Goal: Check status: Check status

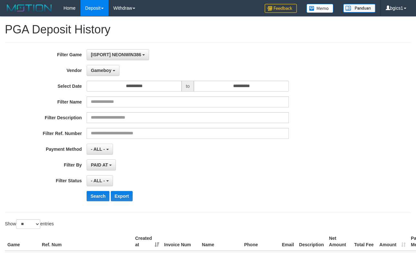
select select "**********"
select select "**"
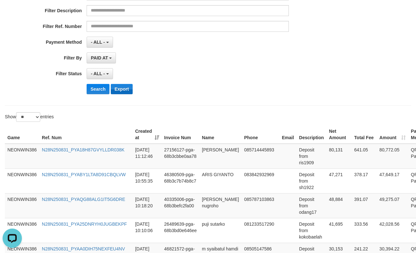
scroll to position [6, 0]
click at [98, 86] on button "Search" at bounding box center [98, 89] width 23 height 10
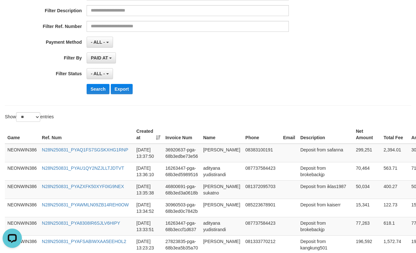
click at [280, 133] on th "Email" at bounding box center [288, 135] width 17 height 18
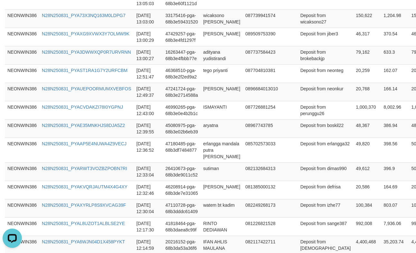
scroll to position [546, 0]
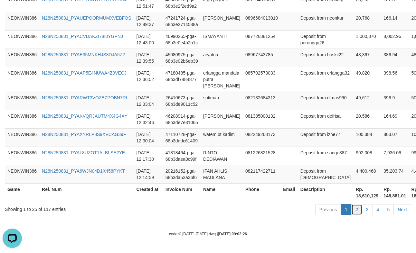
click at [354, 210] on link "2" at bounding box center [356, 209] width 11 height 11
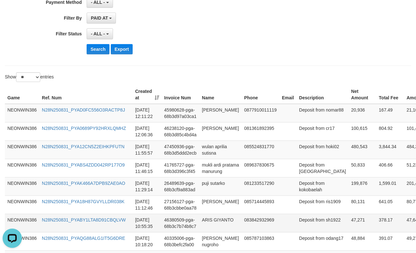
scroll to position [134, 0]
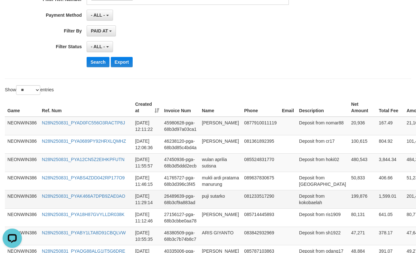
click at [349, 206] on td "199,876" at bounding box center [363, 199] width 28 height 18
copy td "199,876"
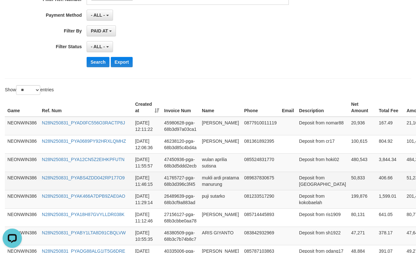
click at [349, 190] on td "50,833" at bounding box center [363, 181] width 28 height 18
copy td "50,833"
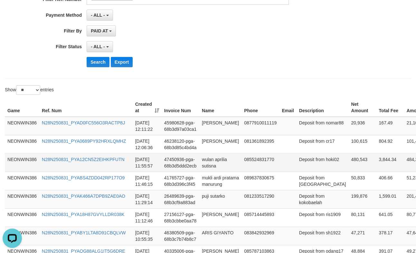
click at [349, 167] on td "480,543" at bounding box center [363, 163] width 28 height 18
copy td "480,543"
click at [349, 167] on td "480,543" at bounding box center [363, 163] width 28 height 18
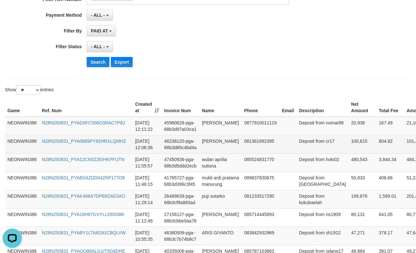
click at [349, 149] on td "100,615" at bounding box center [363, 144] width 28 height 18
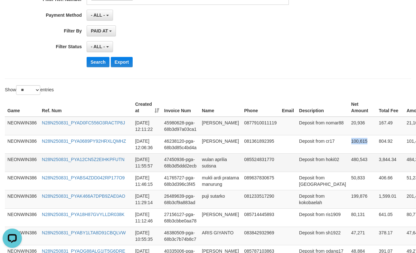
copy td "100,615"
click at [349, 129] on td "20,936" at bounding box center [363, 126] width 28 height 19
copy td "20,936"
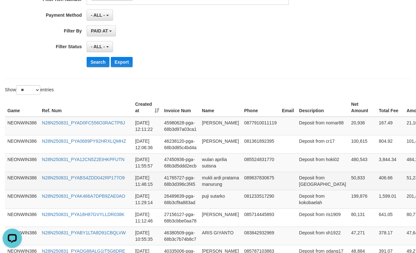
click at [300, 179] on td "Deposit from [GEOGRAPHIC_DATA]" at bounding box center [322, 181] width 52 height 18
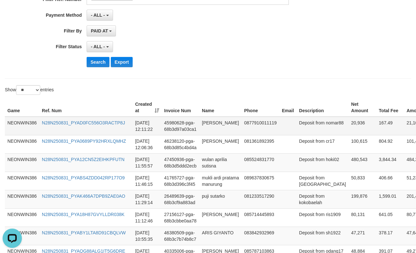
click at [212, 136] on td "[PERSON_NAME]" at bounding box center [220, 126] width 42 height 19
copy td "[PERSON_NAME]"
click at [212, 136] on td "[PERSON_NAME]" at bounding box center [220, 126] width 42 height 19
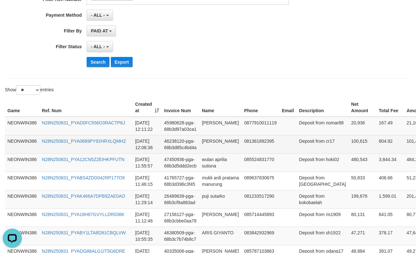
click at [208, 154] on td "[PERSON_NAME]" at bounding box center [220, 144] width 42 height 18
copy td "[PERSON_NAME]"
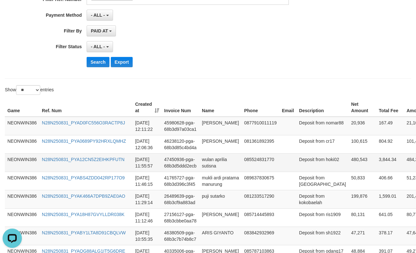
click at [210, 168] on td "wulan aprilia sutisna" at bounding box center [220, 163] width 42 height 18
copy td "wulan aprilia sutisna"
click at [210, 168] on td "wulan aprilia sutisna" at bounding box center [220, 163] width 42 height 18
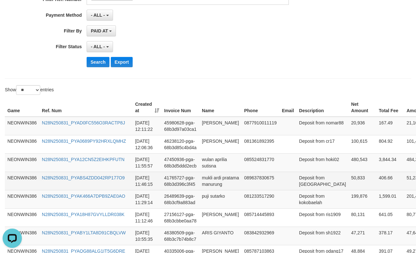
click at [211, 190] on td "mukli ardi pratama manurung" at bounding box center [220, 181] width 42 height 18
copy td "mukli ardi pratama manurung"
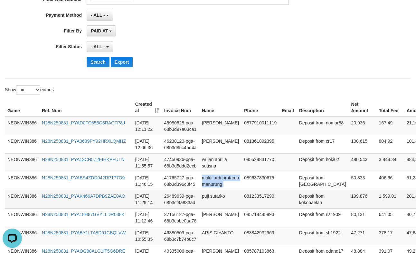
click at [199, 209] on td "puji sutarko" at bounding box center [220, 199] width 42 height 18
click at [208, 209] on td "puji sutarko" at bounding box center [220, 199] width 42 height 18
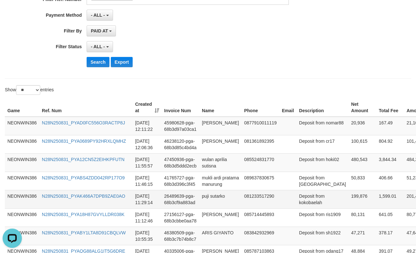
click at [296, 209] on td "Deposit from kokobaelah" at bounding box center [322, 199] width 52 height 18
copy td "kokobaelah"
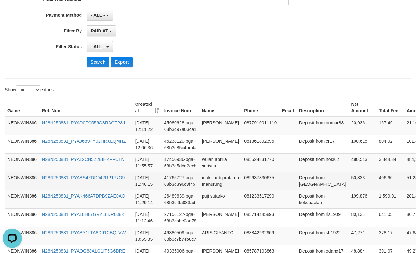
click at [298, 190] on td "Deposit from [GEOGRAPHIC_DATA]" at bounding box center [322, 181] width 52 height 18
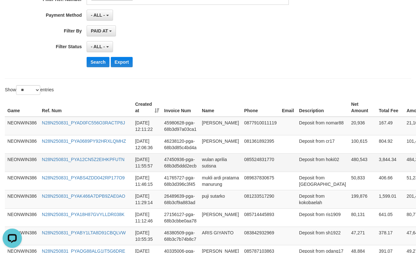
click at [303, 172] on td "Deposit from hoki02" at bounding box center [322, 163] width 52 height 18
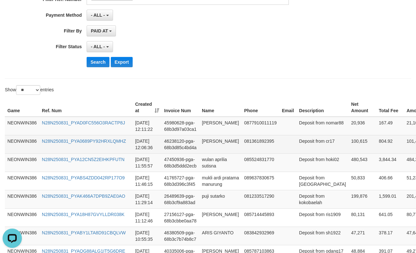
click at [301, 154] on td "Deposit from cr17" at bounding box center [322, 144] width 52 height 18
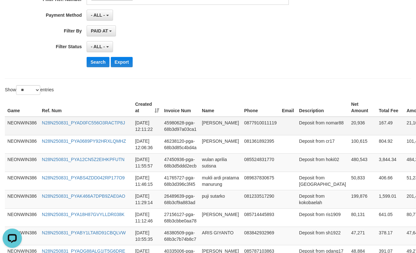
click at [296, 136] on td "Deposit from nomar88" at bounding box center [322, 126] width 52 height 19
click at [349, 127] on td "20,936" at bounding box center [363, 126] width 28 height 19
click at [100, 65] on button "Search" at bounding box center [98, 62] width 23 height 10
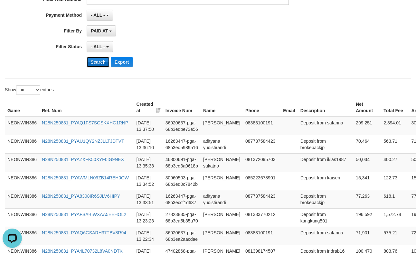
click at [100, 65] on button "Search" at bounding box center [98, 62] width 23 height 10
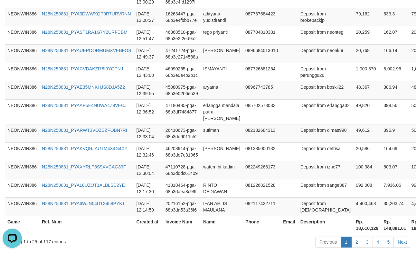
scroll to position [546, 0]
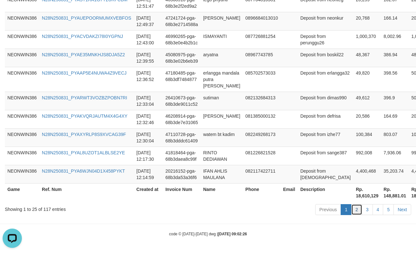
click at [356, 206] on link "2" at bounding box center [356, 209] width 11 height 11
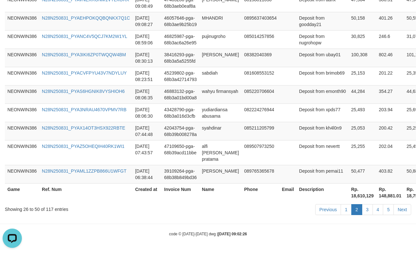
scroll to position [130, 0]
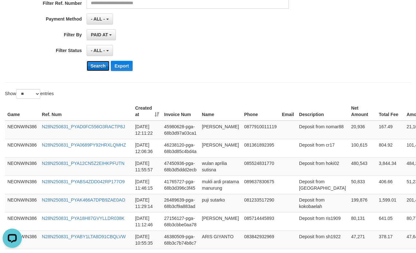
click at [99, 64] on button "Search" at bounding box center [98, 66] width 23 height 10
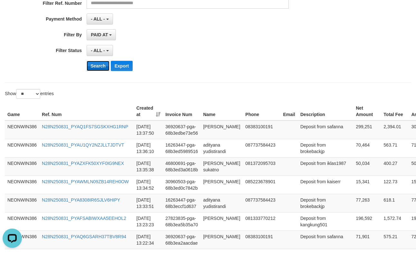
click at [99, 64] on button "Search" at bounding box center [98, 66] width 23 height 10
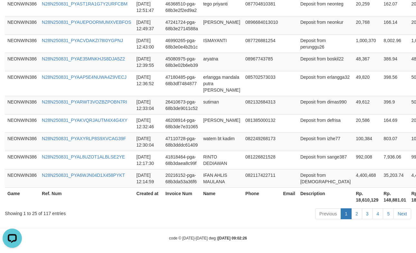
scroll to position [546, 0]
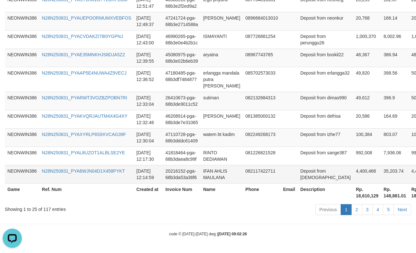
click at [353, 168] on td "4,400,468" at bounding box center [367, 174] width 28 height 18
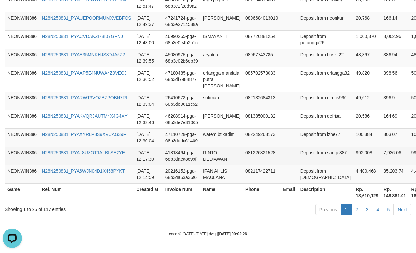
click at [353, 148] on td "992,008" at bounding box center [367, 156] width 28 height 18
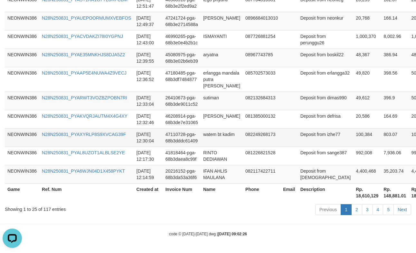
click at [353, 133] on td "100,384" at bounding box center [367, 137] width 28 height 18
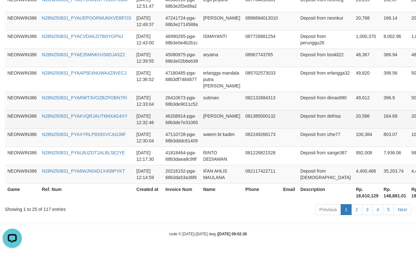
click at [353, 115] on td "20,586" at bounding box center [367, 119] width 28 height 18
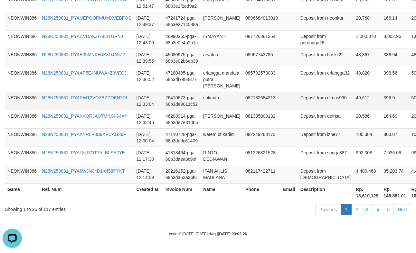
click at [353, 97] on td "49,612" at bounding box center [367, 101] width 28 height 18
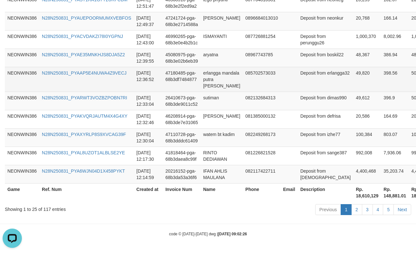
click at [353, 67] on td "49,820" at bounding box center [367, 79] width 28 height 25
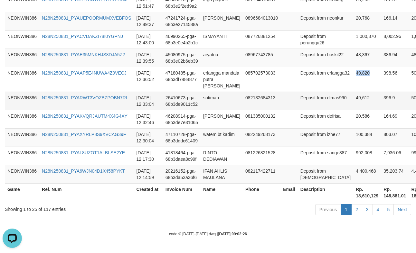
drag, startPoint x: 326, startPoint y: 67, endPoint x: 409, endPoint y: 92, distance: 87.2
click at [353, 67] on td "49,820" at bounding box center [367, 79] width 28 height 25
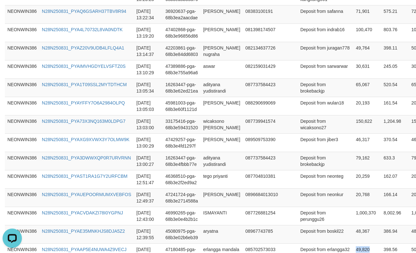
scroll to position [348, 0]
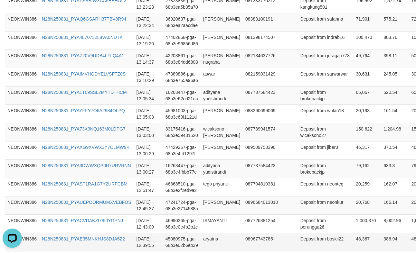
click at [353, 240] on td "48,367" at bounding box center [367, 242] width 28 height 18
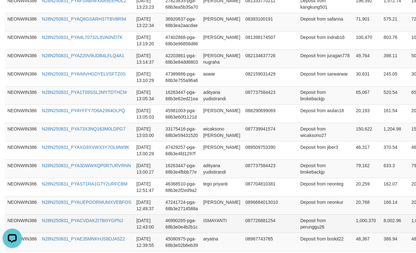
click at [353, 223] on td "1,000,370" at bounding box center [367, 224] width 28 height 18
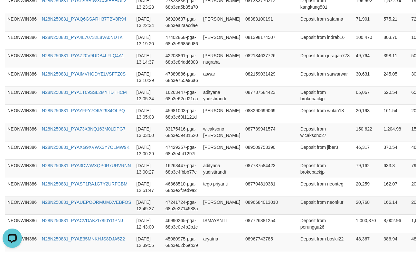
click at [353, 202] on td "20,768" at bounding box center [367, 205] width 28 height 18
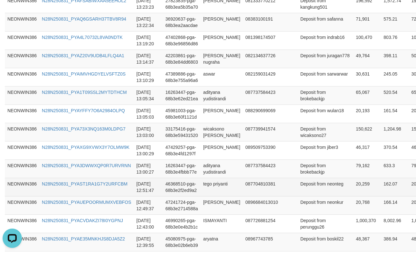
click at [353, 182] on td "20,259" at bounding box center [367, 187] width 28 height 18
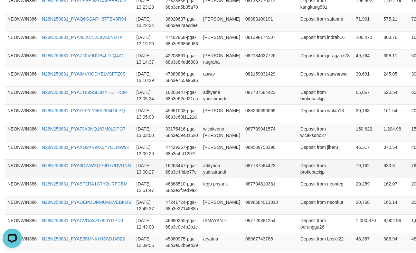
click at [353, 170] on td "79,162" at bounding box center [367, 169] width 28 height 18
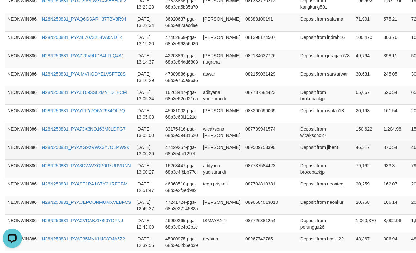
click at [353, 154] on td "46,317" at bounding box center [367, 150] width 28 height 18
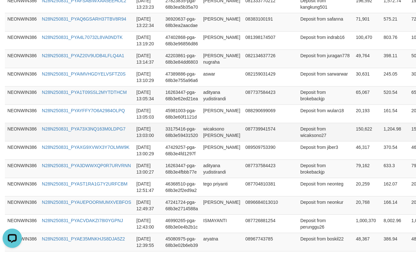
click at [353, 132] on td "150,622" at bounding box center [367, 132] width 28 height 18
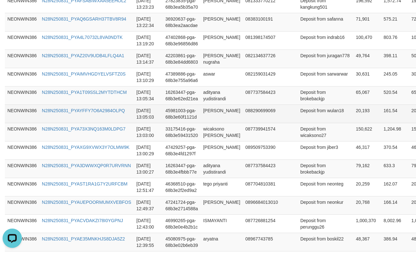
click at [353, 111] on td "20,193" at bounding box center [367, 114] width 28 height 18
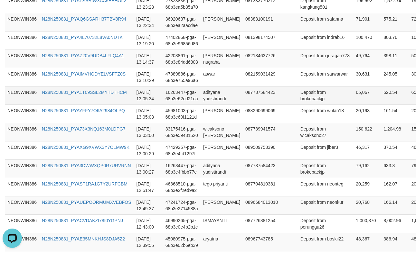
click at [353, 90] on td "65,067" at bounding box center [367, 95] width 28 height 18
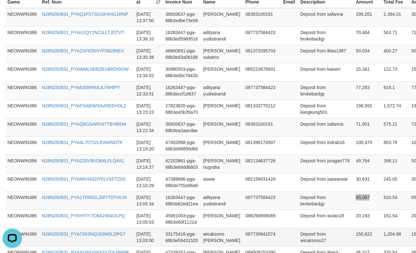
scroll to position [241, 0]
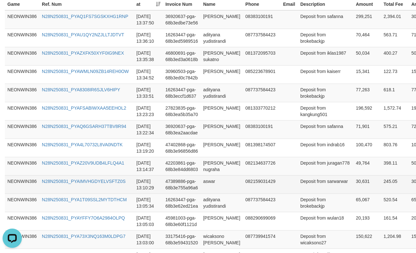
click at [353, 182] on td "30,631" at bounding box center [367, 184] width 28 height 18
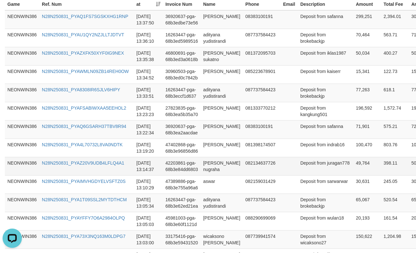
click at [353, 169] on td "49,764" at bounding box center [367, 166] width 28 height 18
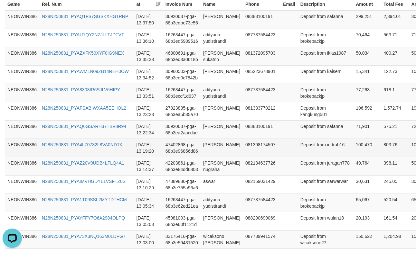
click at [353, 149] on td "100,470" at bounding box center [367, 148] width 28 height 18
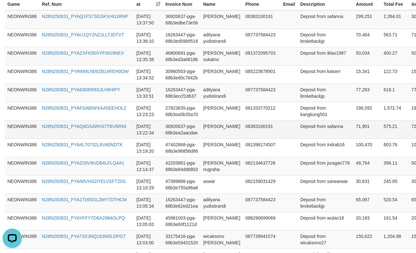
click at [353, 124] on td "71,901" at bounding box center [367, 129] width 28 height 18
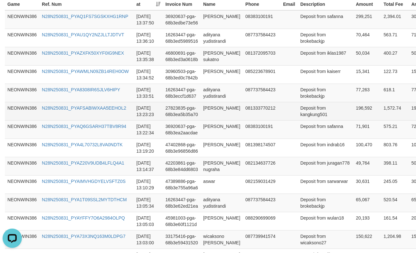
click at [353, 115] on td "196,592" at bounding box center [367, 111] width 28 height 18
click at [353, 116] on td "196,592" at bounding box center [367, 111] width 28 height 18
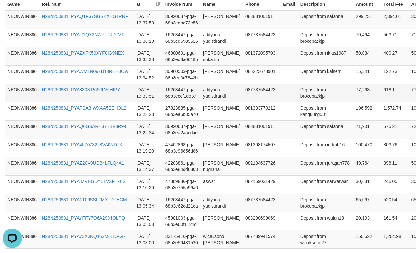
click at [353, 93] on td "77,263" at bounding box center [367, 93] width 28 height 18
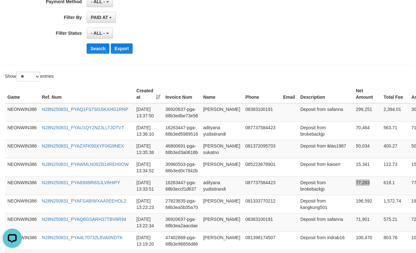
scroll to position [134, 0]
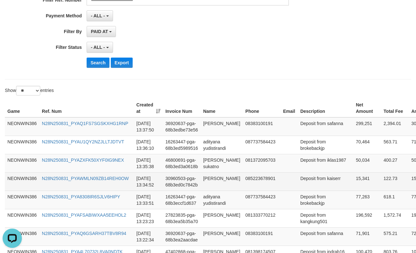
click at [353, 179] on td "15,341" at bounding box center [367, 182] width 28 height 18
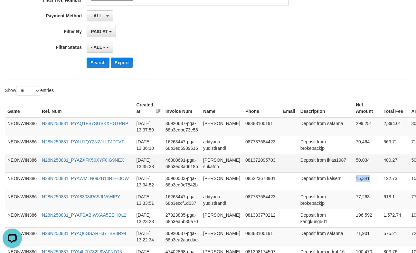
click at [353, 159] on td "50,034" at bounding box center [367, 163] width 28 height 18
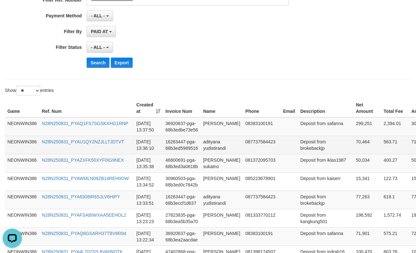
click at [353, 144] on td "70,464" at bounding box center [367, 145] width 28 height 18
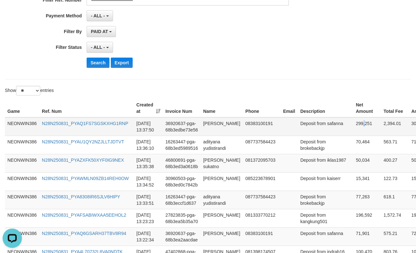
click at [353, 128] on td "299,251" at bounding box center [367, 127] width 28 height 19
click at [353, 129] on td "299,251" at bounding box center [367, 127] width 28 height 19
click at [203, 128] on td "[PERSON_NAME]" at bounding box center [222, 127] width 42 height 19
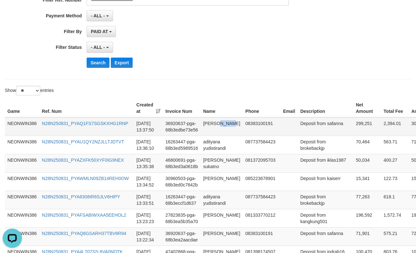
click at [203, 128] on td "[PERSON_NAME]" at bounding box center [222, 127] width 42 height 19
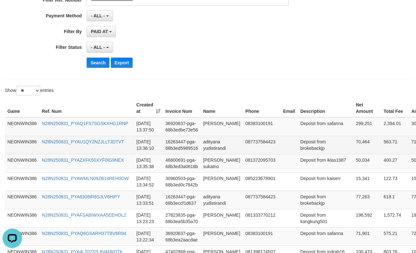
click at [217, 150] on td "adityana yudistirandi" at bounding box center [222, 145] width 42 height 18
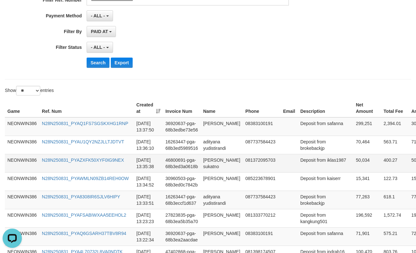
click at [218, 165] on td "[PERSON_NAME] sukatno" at bounding box center [222, 163] width 42 height 18
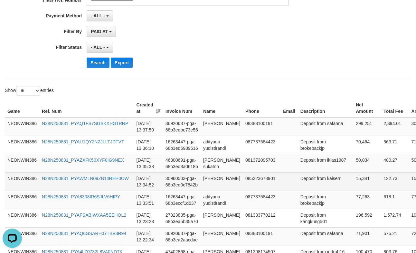
drag, startPoint x: 192, startPoint y: 189, endPoint x: 225, endPoint y: 184, distance: 33.4
click at [192, 189] on td "30960503-pga-68b3ed0c7842b" at bounding box center [182, 182] width 38 height 18
click at [225, 184] on td "[PERSON_NAME]" at bounding box center [222, 182] width 42 height 18
click at [207, 187] on td "[PERSON_NAME]" at bounding box center [222, 182] width 42 height 18
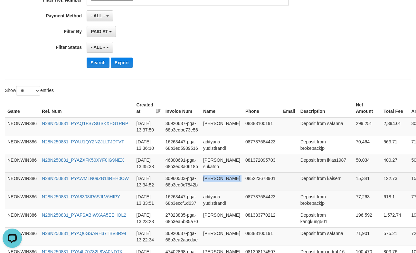
click at [207, 187] on td "[PERSON_NAME]" at bounding box center [222, 182] width 42 height 18
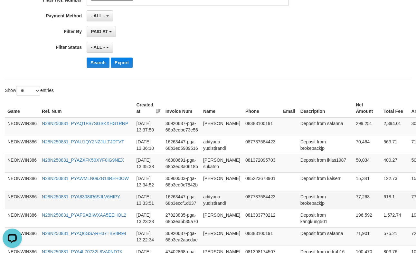
click at [208, 204] on td "adityana yudistirandi" at bounding box center [222, 200] width 42 height 18
click at [209, 203] on td "adityana yudistirandi" at bounding box center [222, 200] width 42 height 18
drag, startPoint x: 209, startPoint y: 203, endPoint x: 323, endPoint y: 202, distance: 114.3
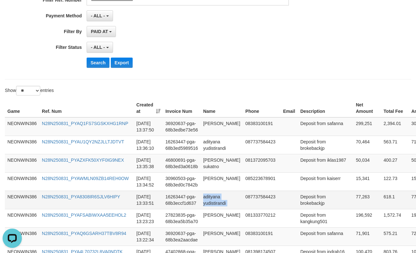
click at [209, 203] on td "adityana yudistirandi" at bounding box center [222, 200] width 42 height 18
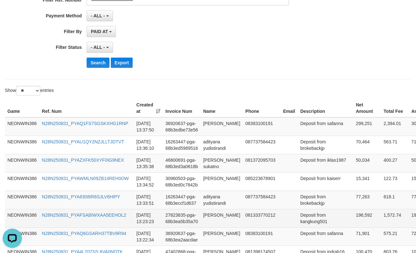
click at [211, 222] on td "[PERSON_NAME]" at bounding box center [222, 218] width 42 height 18
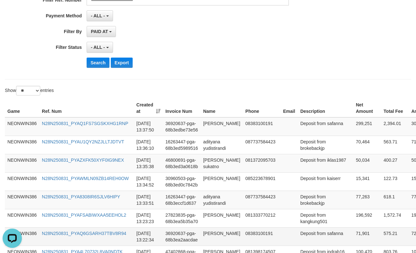
click at [220, 234] on td "[PERSON_NAME]" at bounding box center [222, 237] width 42 height 18
click at [210, 237] on td "[PERSON_NAME]" at bounding box center [222, 237] width 42 height 18
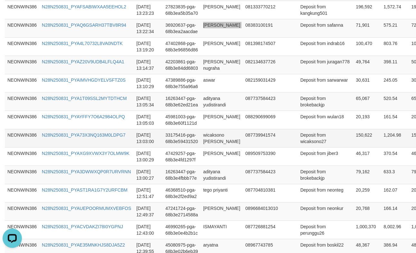
scroll to position [348, 0]
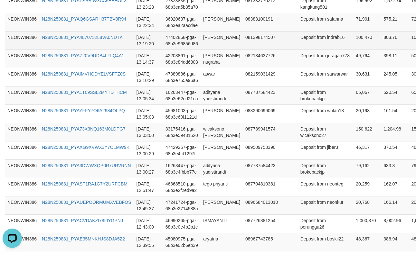
click at [203, 33] on td "[PERSON_NAME]" at bounding box center [222, 40] width 42 height 18
click at [209, 43] on td "[PERSON_NAME]" at bounding box center [222, 40] width 42 height 18
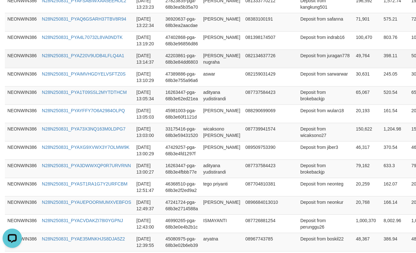
click at [221, 59] on td "[PERSON_NAME] nugraha" at bounding box center [222, 59] width 42 height 18
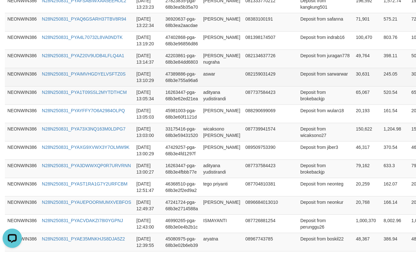
click at [212, 79] on td "aswar" at bounding box center [222, 77] width 42 height 18
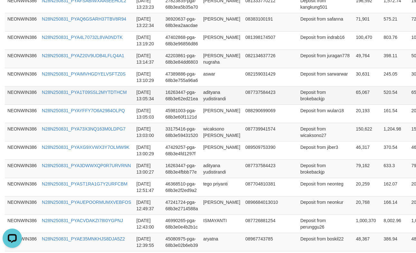
click at [210, 97] on td "adityana yudistirandi" at bounding box center [222, 95] width 42 height 18
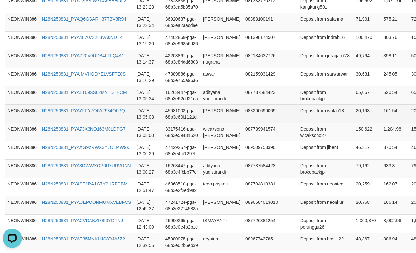
click at [216, 120] on td "[PERSON_NAME]" at bounding box center [222, 114] width 42 height 18
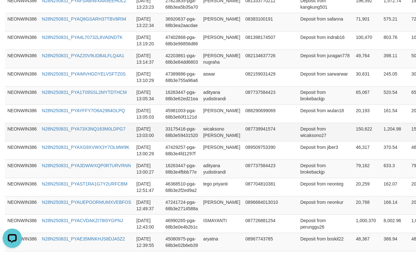
click at [217, 134] on td "wicaksono [PERSON_NAME]" at bounding box center [222, 132] width 42 height 18
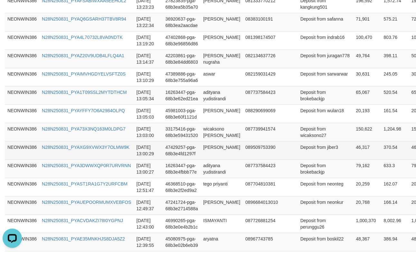
click at [205, 147] on td "[PERSON_NAME]" at bounding box center [222, 150] width 42 height 18
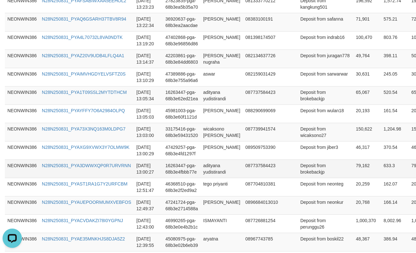
click at [206, 171] on td "adityana yudistirandi" at bounding box center [222, 169] width 42 height 18
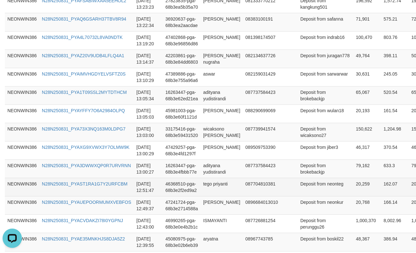
click at [209, 191] on td "tego priyanti" at bounding box center [222, 187] width 42 height 18
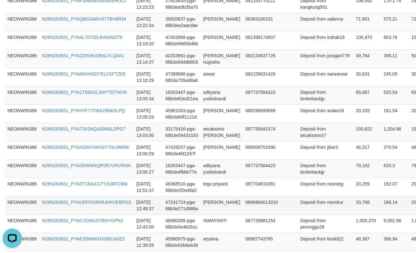
click at [222, 206] on td "[PERSON_NAME]" at bounding box center [222, 205] width 42 height 18
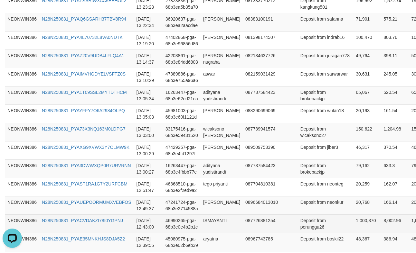
click at [208, 225] on td "ISMAYANTI" at bounding box center [222, 224] width 42 height 18
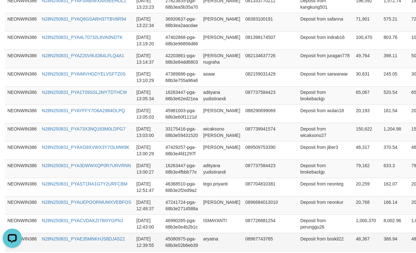
click at [214, 238] on td "aryatna" at bounding box center [222, 242] width 42 height 18
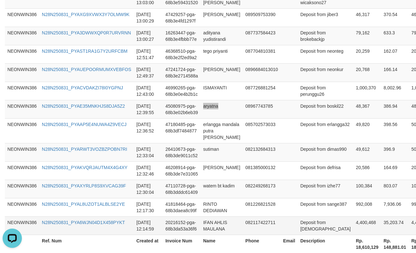
scroll to position [546, 0]
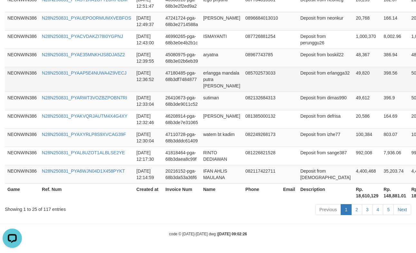
click at [215, 75] on td "erlangga mandala putra [PERSON_NAME]" at bounding box center [222, 79] width 42 height 25
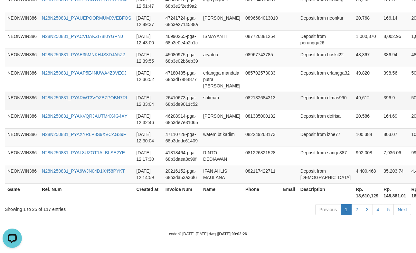
click at [203, 101] on td "sutiman" at bounding box center [222, 101] width 42 height 18
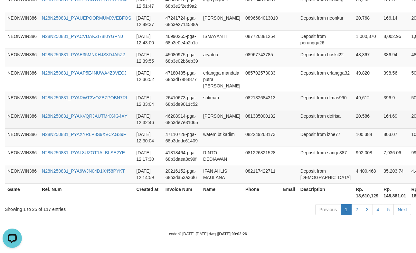
click at [205, 112] on td "[PERSON_NAME]" at bounding box center [222, 119] width 42 height 18
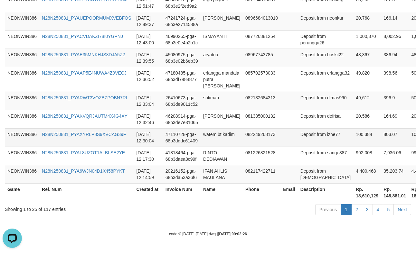
click at [218, 135] on td "watem bt kadim" at bounding box center [222, 137] width 42 height 18
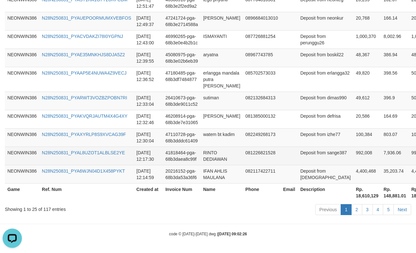
click at [223, 149] on td "RINTO DEDIAWAN" at bounding box center [222, 156] width 42 height 18
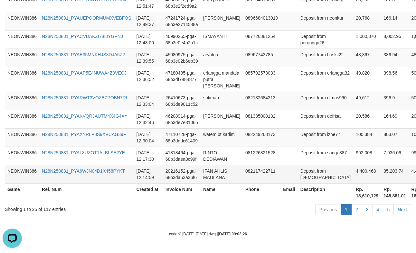
click at [218, 175] on td "IFAN AHLIS MAULANA" at bounding box center [222, 174] width 42 height 18
click at [300, 173] on td "Deposit from [DEMOGRAPHIC_DATA]" at bounding box center [326, 174] width 56 height 18
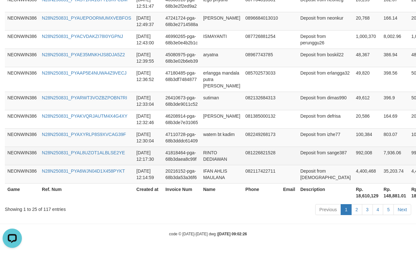
click at [298, 152] on td "Deposit from sange387" at bounding box center [326, 156] width 56 height 18
click at [298, 147] on td "Deposit from sange387" at bounding box center [326, 156] width 56 height 18
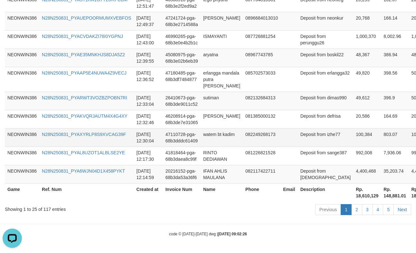
click at [298, 134] on td "Deposit from izhe77" at bounding box center [326, 137] width 56 height 18
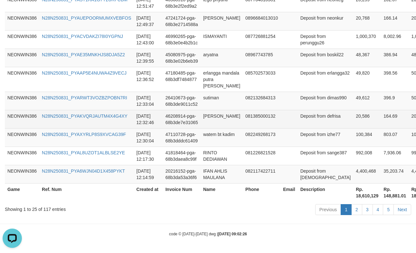
click at [298, 118] on td "Deposit from defrisa" at bounding box center [326, 119] width 56 height 18
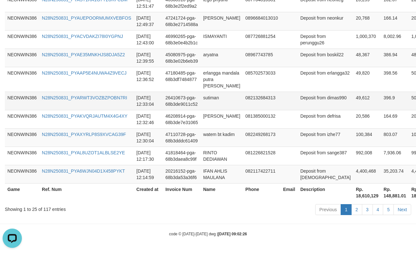
click at [298, 99] on td "Deposit from dimas990" at bounding box center [326, 101] width 56 height 18
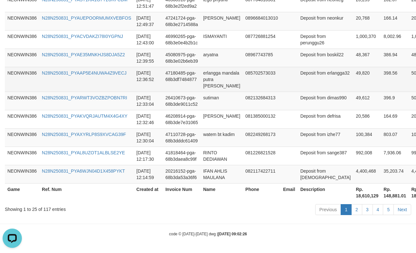
click at [298, 71] on td "Deposit from erlangga32" at bounding box center [326, 79] width 56 height 25
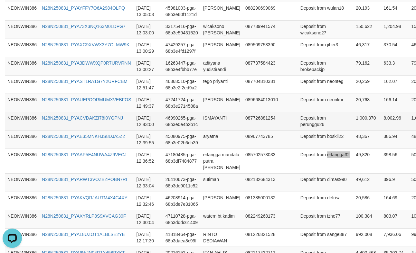
scroll to position [438, 0]
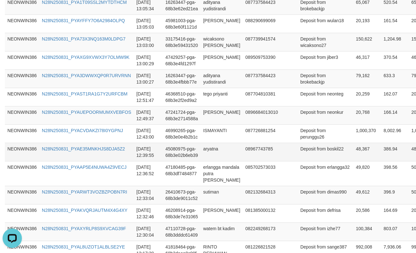
click at [298, 155] on td "Deposit from boskil22" at bounding box center [326, 152] width 56 height 18
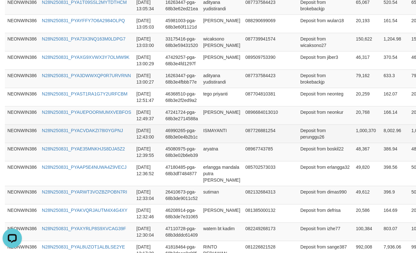
click at [298, 142] on td "Deposit from perunggu26" at bounding box center [326, 134] width 56 height 18
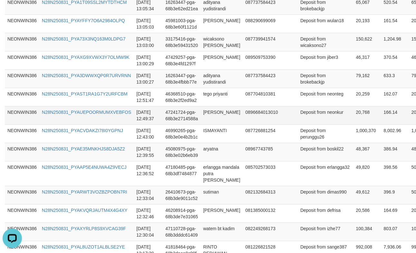
click at [298, 123] on td "Deposit from neonkur" at bounding box center [326, 115] width 56 height 18
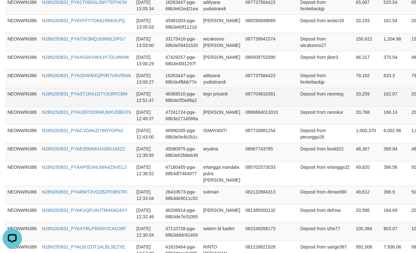
click at [298, 104] on td "Deposit from neonteg" at bounding box center [326, 97] width 56 height 18
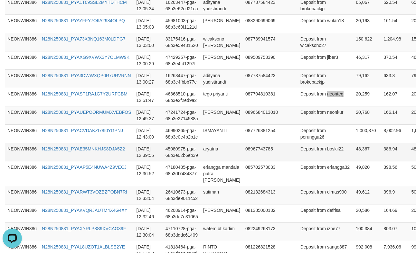
scroll to position [331, 0]
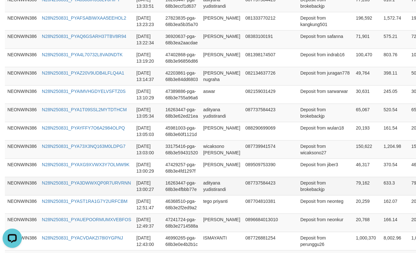
click at [298, 192] on td "Deposit from brokebackjp" at bounding box center [326, 186] width 56 height 18
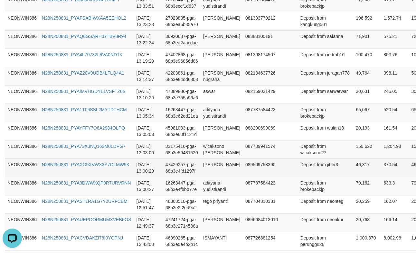
click at [298, 172] on td "Deposit from jiber3" at bounding box center [326, 168] width 56 height 18
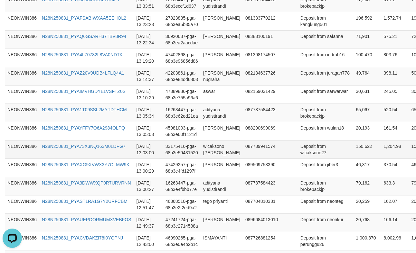
click at [299, 152] on td "Deposit from wicaksono27" at bounding box center [326, 149] width 56 height 18
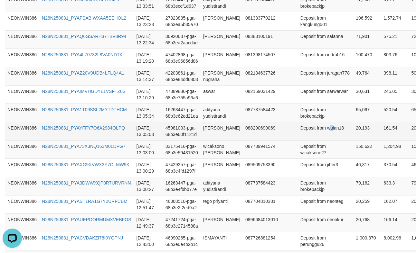
click at [298, 136] on td "Deposit from wulan18" at bounding box center [326, 131] width 56 height 18
click at [298, 135] on td "Deposit from wulan18" at bounding box center [326, 131] width 56 height 18
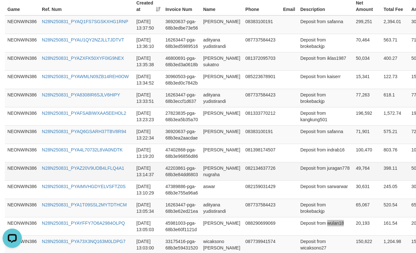
scroll to position [224, 0]
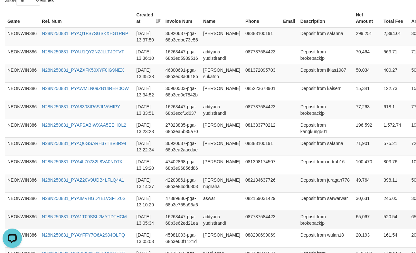
click at [298, 225] on td "Deposit from brokebackjp" at bounding box center [326, 220] width 56 height 18
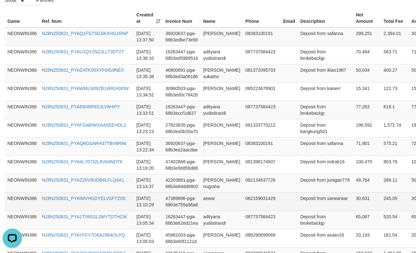
click at [298, 205] on td "Deposit from sarwarwar" at bounding box center [326, 202] width 56 height 18
click at [298, 206] on td "Deposit from sarwarwar" at bounding box center [326, 202] width 56 height 18
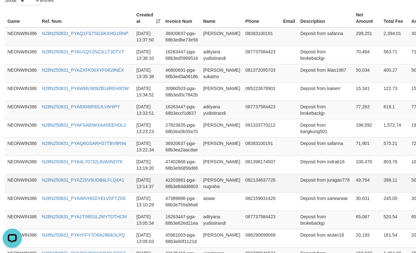
click at [298, 187] on td "Deposit from juragan778" at bounding box center [326, 183] width 56 height 18
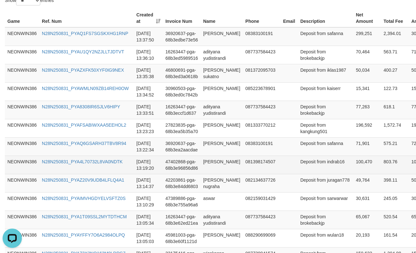
click at [301, 166] on td "Deposit from indrab16" at bounding box center [326, 165] width 56 height 18
click at [298, 167] on td "Deposit from indrab16" at bounding box center [326, 165] width 56 height 18
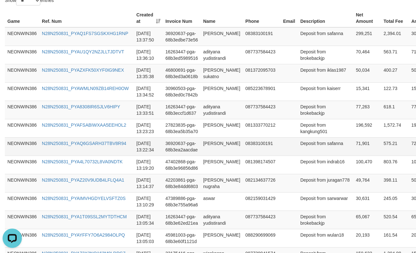
click at [299, 151] on td "Deposit from safanna" at bounding box center [326, 146] width 56 height 18
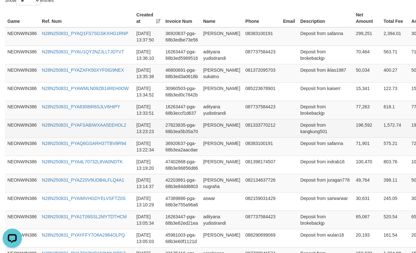
click at [298, 130] on td "Deposit from kangkung501" at bounding box center [326, 128] width 56 height 18
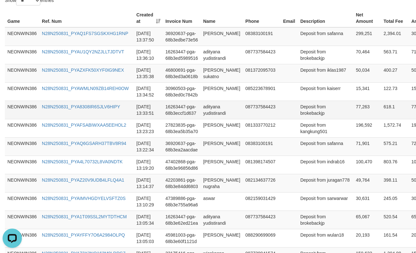
click at [300, 117] on td "Deposit from brokebackjp" at bounding box center [326, 110] width 56 height 18
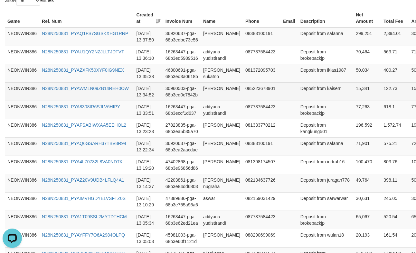
click at [298, 96] on td "Deposit from kaiserr" at bounding box center [326, 91] width 56 height 18
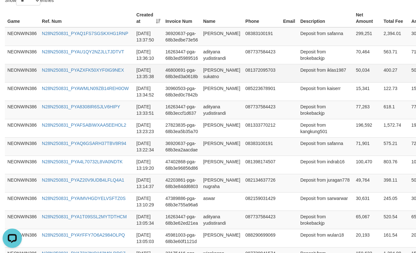
click at [298, 82] on td "Deposit from iklas1987" at bounding box center [326, 73] width 56 height 18
click at [298, 66] on td "Deposit from iklas1987" at bounding box center [326, 73] width 56 height 18
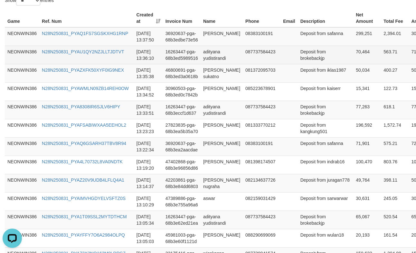
click at [298, 62] on td "Deposit from brokebackjp" at bounding box center [326, 55] width 56 height 18
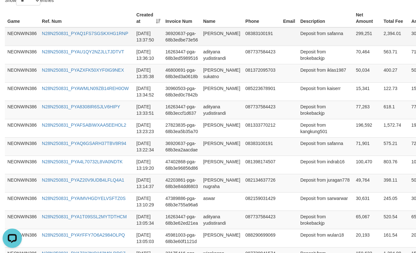
click at [298, 40] on td "Deposit from safanna" at bounding box center [326, 36] width 56 height 19
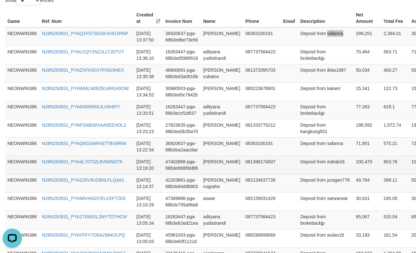
scroll to position [546, 0]
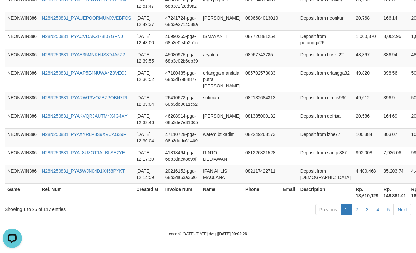
click at [353, 197] on th "Rp. 18,610,129" at bounding box center [367, 192] width 28 height 18
drag, startPoint x: 329, startPoint y: 197, endPoint x: 401, endPoint y: 200, distance: 71.8
click at [353, 197] on th "Rp. 18,610,129" at bounding box center [367, 192] width 28 height 18
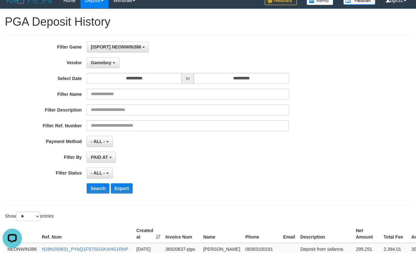
scroll to position [0, 0]
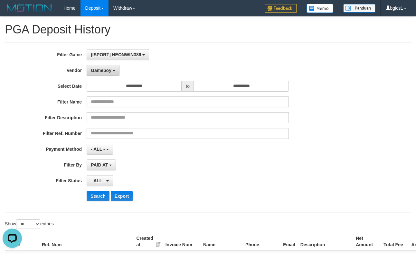
click at [106, 70] on span "Gameboy" at bounding box center [101, 70] width 21 height 5
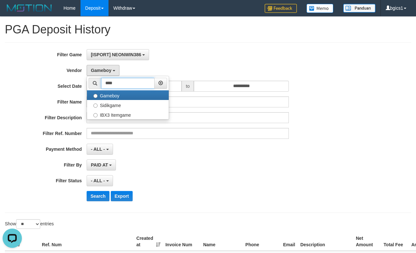
click at [117, 83] on input "****" at bounding box center [127, 83] width 53 height 11
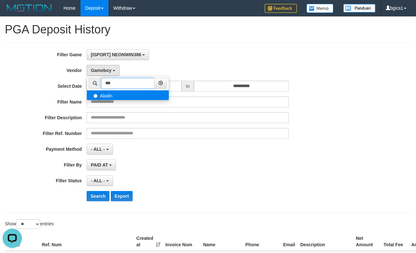
type input "***"
click at [122, 99] on label "Aladin" at bounding box center [128, 95] width 82 height 10
select select "**********"
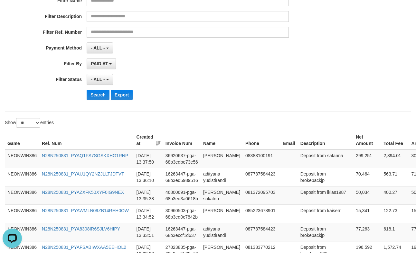
scroll to position [107, 0]
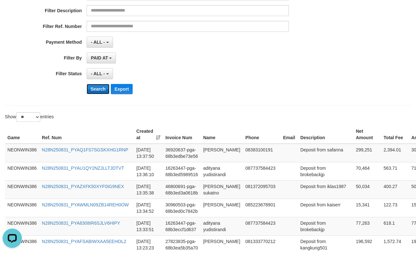
click at [101, 93] on button "Search" at bounding box center [98, 89] width 23 height 10
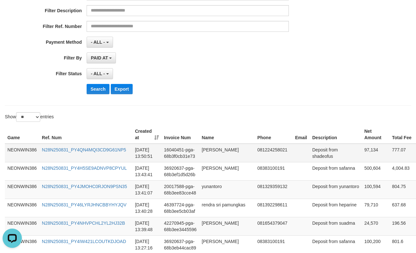
click at [266, 163] on td "081224258021" at bounding box center [274, 153] width 38 height 19
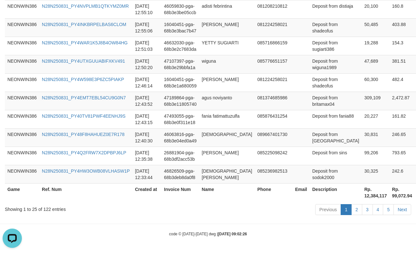
scroll to position [668, 0]
click at [352, 212] on link "2" at bounding box center [356, 209] width 11 height 11
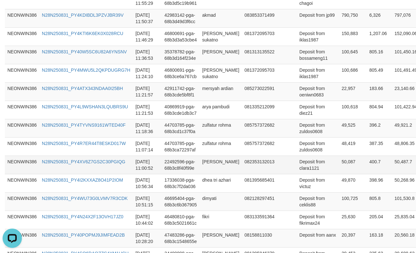
scroll to position [318, 0]
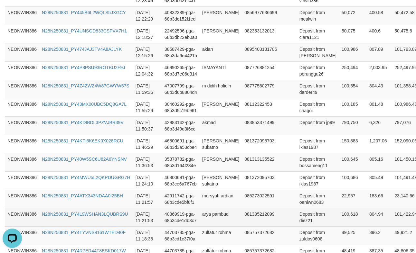
click at [339, 226] on td "100,618" at bounding box center [353, 217] width 28 height 18
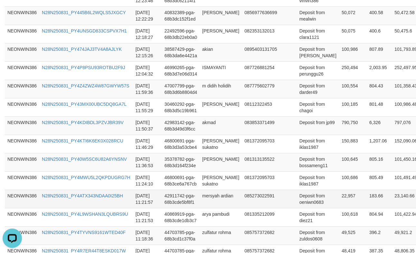
click at [339, 204] on td "22,957" at bounding box center [353, 199] width 28 height 18
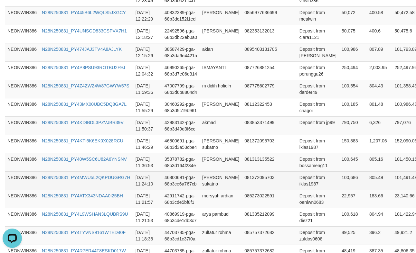
click at [339, 184] on td "100,686" at bounding box center [353, 181] width 28 height 18
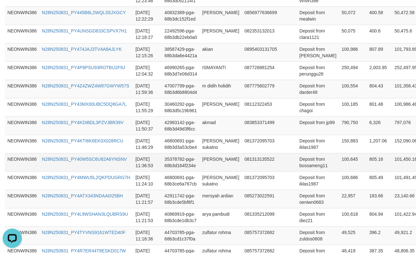
click at [339, 171] on td "100,645" at bounding box center [353, 162] width 28 height 18
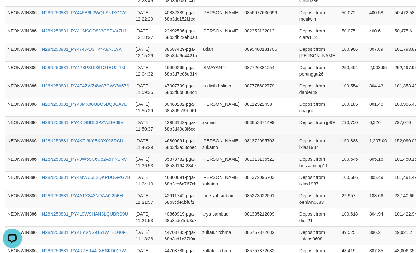
click at [339, 153] on td "150,883" at bounding box center [353, 144] width 28 height 18
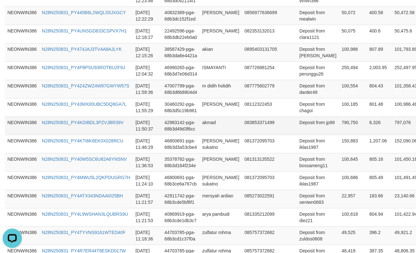
click at [339, 131] on td "790,750" at bounding box center [353, 126] width 28 height 18
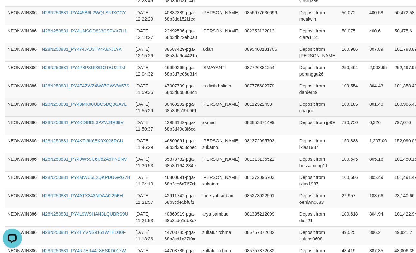
click at [339, 110] on td "100,185" at bounding box center [353, 107] width 28 height 18
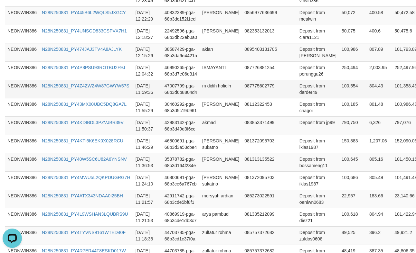
click at [339, 97] on td "100,554" at bounding box center [353, 89] width 28 height 18
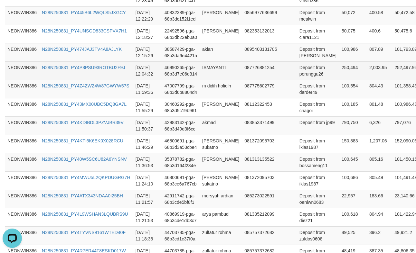
click at [339, 80] on td "250,494" at bounding box center [353, 70] width 28 height 18
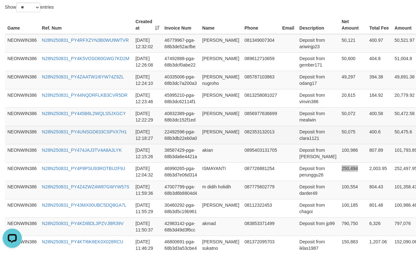
scroll to position [211, 0]
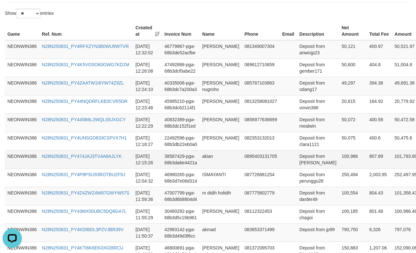
click at [339, 165] on td "100,986" at bounding box center [353, 159] width 28 height 18
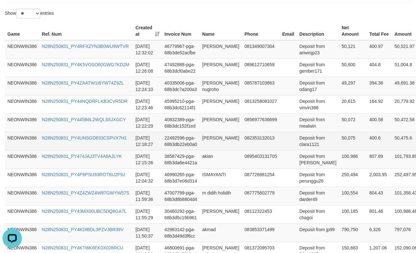
click at [339, 146] on td "50,075" at bounding box center [353, 141] width 28 height 18
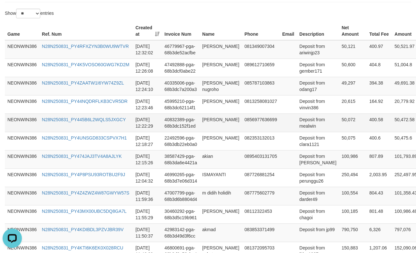
click at [339, 128] on td "50,072" at bounding box center [353, 123] width 28 height 18
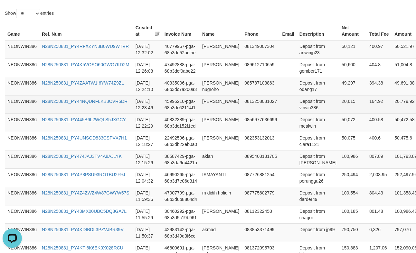
click at [339, 114] on td "20,615" at bounding box center [353, 104] width 28 height 18
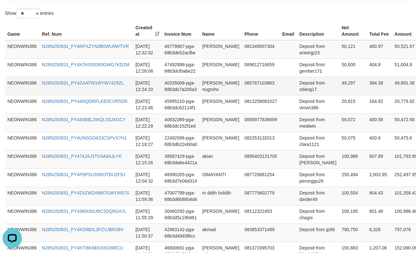
click at [339, 85] on td "49,297" at bounding box center [353, 86] width 28 height 18
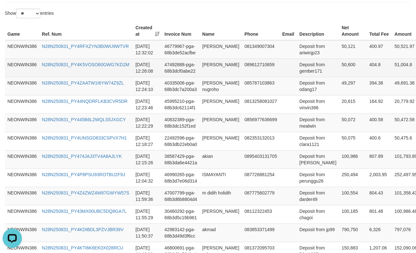
drag, startPoint x: 312, startPoint y: 63, endPoint x: 321, endPoint y: 65, distance: 9.2
click at [312, 63] on td "Deposit from gember171" at bounding box center [318, 68] width 42 height 18
click at [339, 65] on td "50,600" at bounding box center [353, 68] width 28 height 18
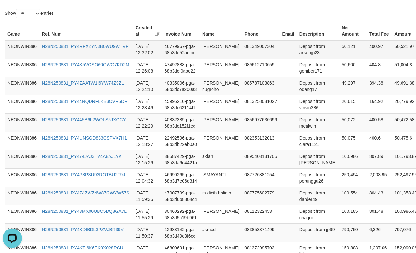
click at [339, 43] on td "50,121" at bounding box center [353, 49] width 28 height 19
click at [195, 47] on td "46779967-pga-68b3de52acfbe" at bounding box center [181, 49] width 38 height 19
click at [207, 44] on td "[PERSON_NAME]" at bounding box center [221, 49] width 42 height 19
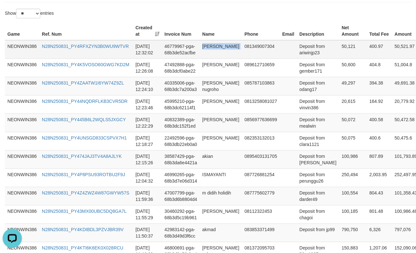
click at [207, 44] on td "[PERSON_NAME]" at bounding box center [221, 49] width 42 height 19
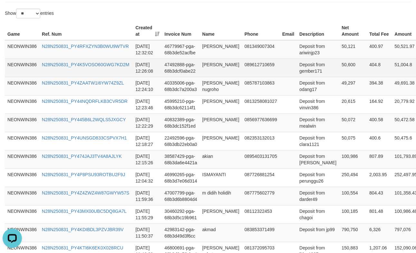
click at [207, 67] on td "[PERSON_NAME]" at bounding box center [221, 68] width 42 height 18
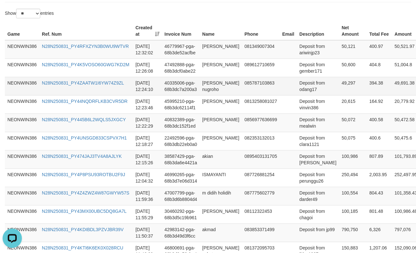
click at [215, 95] on td "[PERSON_NAME] nugroho" at bounding box center [221, 86] width 42 height 18
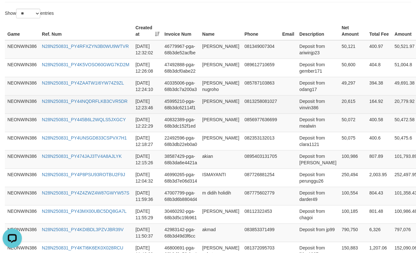
click at [215, 110] on td "[PERSON_NAME]" at bounding box center [221, 104] width 42 height 18
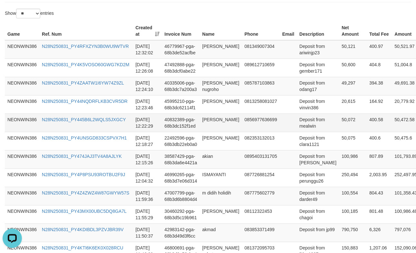
click at [205, 129] on td "[PERSON_NAME]" at bounding box center [221, 123] width 42 height 18
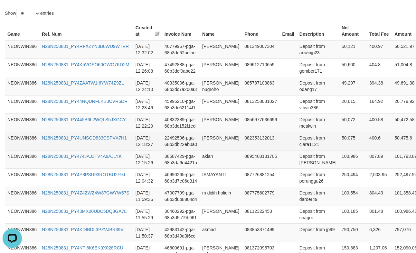
click at [218, 143] on td "[PERSON_NAME]" at bounding box center [221, 141] width 42 height 18
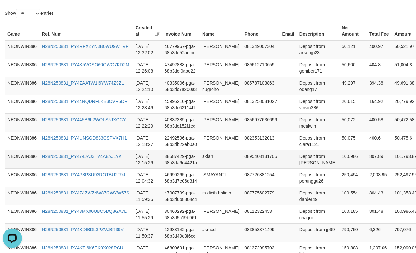
click at [210, 168] on td "akian" at bounding box center [221, 159] width 42 height 18
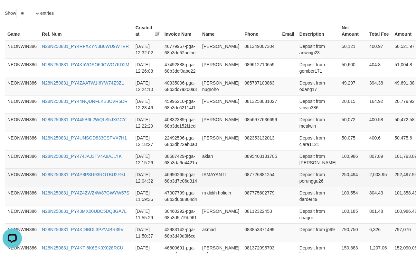
click at [214, 176] on td "ISMAYANTI" at bounding box center [221, 178] width 42 height 18
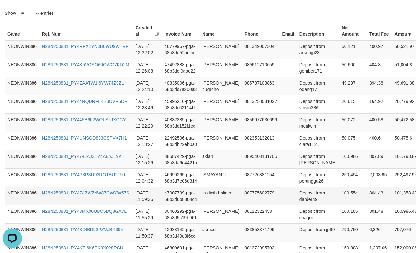
click at [206, 203] on td "m didih holidih" at bounding box center [221, 196] width 42 height 18
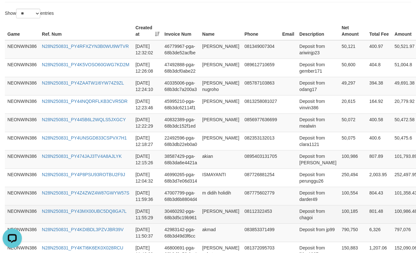
click at [208, 224] on td "[PERSON_NAME]" at bounding box center [221, 214] width 42 height 18
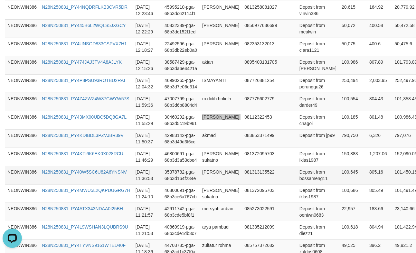
scroll to position [318, 0]
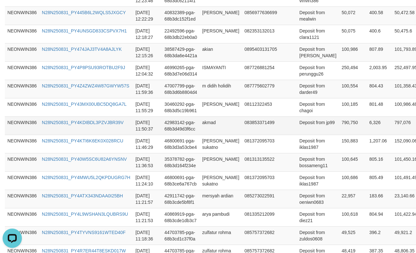
click at [194, 133] on td "42983142-pga-68b3d49d3f6cc" at bounding box center [181, 126] width 38 height 18
click at [204, 132] on td "akmad" at bounding box center [221, 126] width 42 height 18
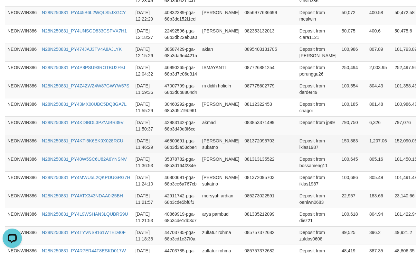
click at [217, 152] on td "[PERSON_NAME] sukatno" at bounding box center [221, 144] width 42 height 18
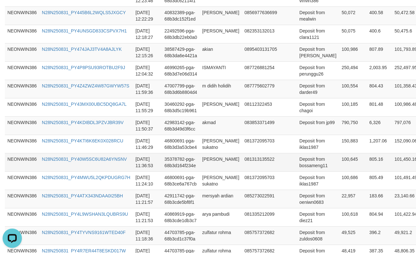
click at [206, 171] on td "[PERSON_NAME]" at bounding box center [221, 162] width 42 height 18
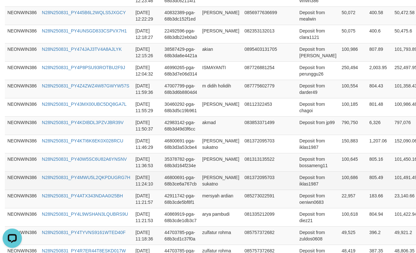
click at [210, 183] on td "[PERSON_NAME] sukatno" at bounding box center [221, 181] width 42 height 18
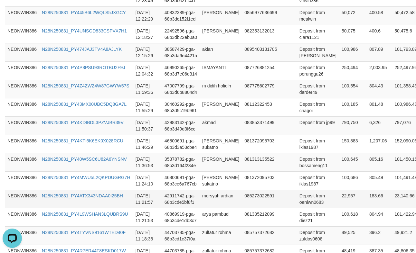
drag, startPoint x: 197, startPoint y: 213, endPoint x: 211, endPoint y: 211, distance: 14.0
click at [197, 208] on td "42911742-pga-68b3cde5bf8f1" at bounding box center [181, 199] width 38 height 18
click at [213, 208] on td "mersyah ardian" at bounding box center [221, 199] width 42 height 18
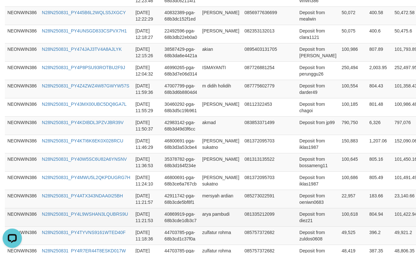
click at [214, 222] on td "arya pambudi" at bounding box center [221, 217] width 42 height 18
click at [297, 224] on td "Deposit from diez21" at bounding box center [318, 217] width 42 height 18
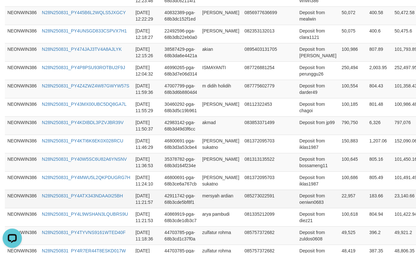
click at [297, 208] on td "Deposit from oeniwn0683" at bounding box center [318, 199] width 42 height 18
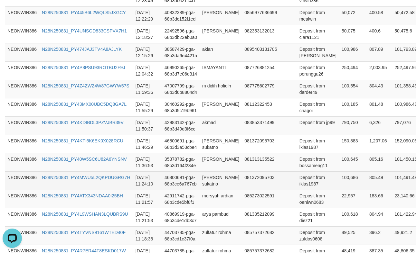
click at [298, 190] on td "Deposit from iklas1987" at bounding box center [318, 181] width 42 height 18
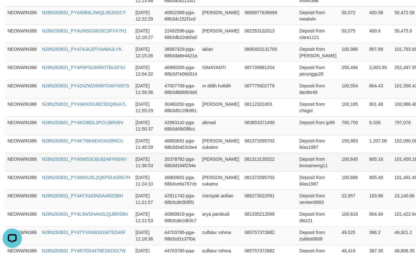
click at [298, 172] on td "Deposit from bossameng11" at bounding box center [318, 162] width 42 height 18
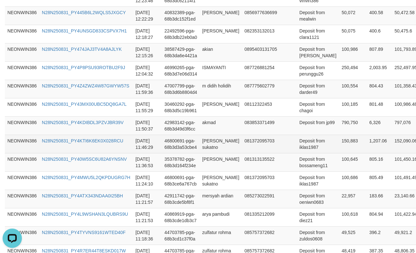
click at [299, 153] on td "Deposit from iklas1987" at bounding box center [318, 144] width 42 height 18
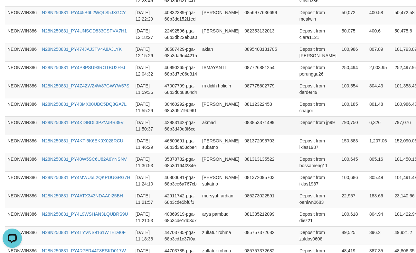
click at [297, 135] on td "Deposit from jp99" at bounding box center [318, 126] width 42 height 18
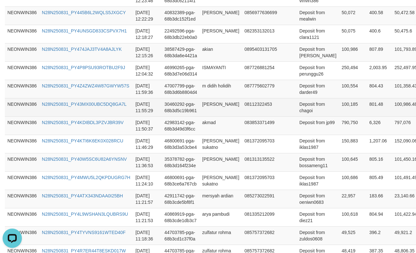
click at [297, 116] on td "Deposit from chagoi" at bounding box center [318, 107] width 42 height 18
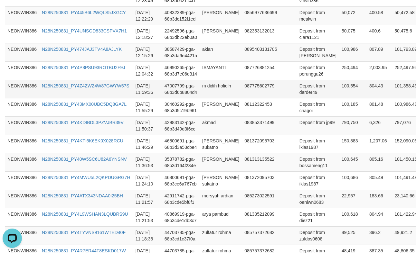
click at [297, 98] on td "Deposit from darder49" at bounding box center [318, 89] width 42 height 18
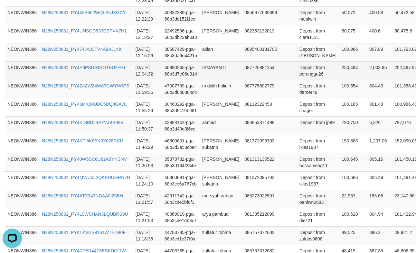
click at [297, 80] on td "Deposit from perunggu26" at bounding box center [318, 70] width 42 height 18
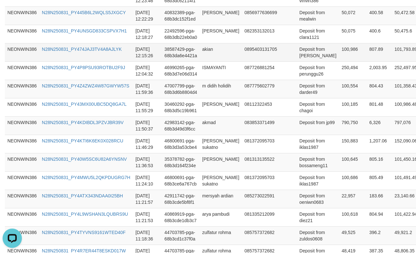
click at [297, 61] on td "Deposit from [PERSON_NAME]" at bounding box center [318, 52] width 42 height 18
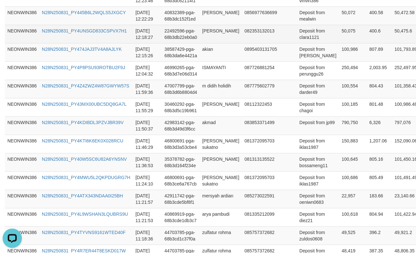
click at [297, 42] on td "Deposit from clara1121" at bounding box center [318, 34] width 42 height 18
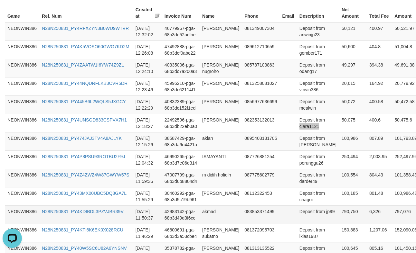
scroll to position [211, 0]
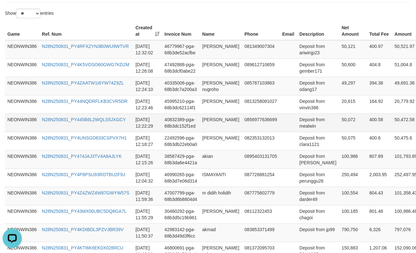
click at [297, 132] on td "Deposit from mealwin" at bounding box center [318, 123] width 42 height 18
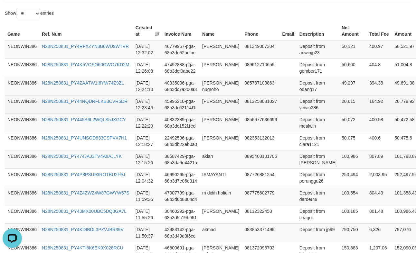
click at [297, 114] on td "Deposit from vinvin386" at bounding box center [318, 104] width 42 height 18
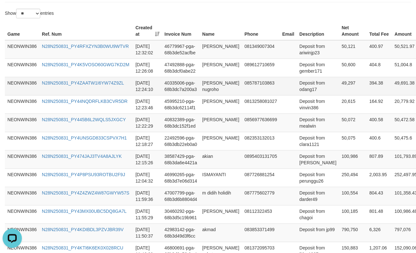
click at [297, 94] on td "Deposit from odang17" at bounding box center [318, 86] width 42 height 18
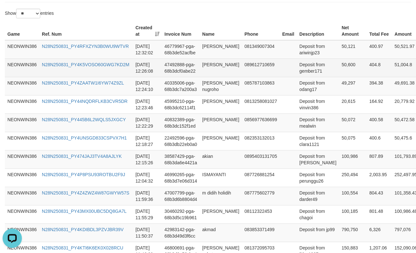
click at [297, 72] on td "Deposit from gember171" at bounding box center [318, 68] width 42 height 18
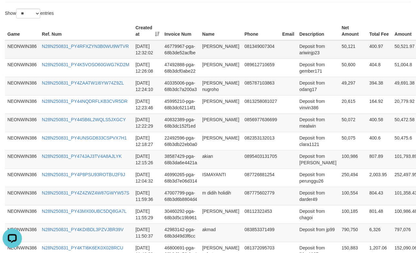
click at [300, 57] on td "Deposit from ariwinjp23" at bounding box center [318, 49] width 42 height 19
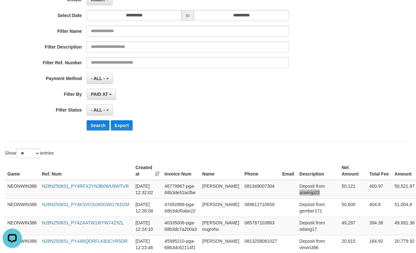
scroll to position [107, 0]
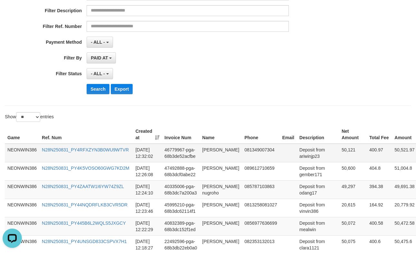
click at [339, 154] on td "50,121" at bounding box center [353, 153] width 28 height 19
click at [99, 91] on button "Search" at bounding box center [98, 89] width 23 height 10
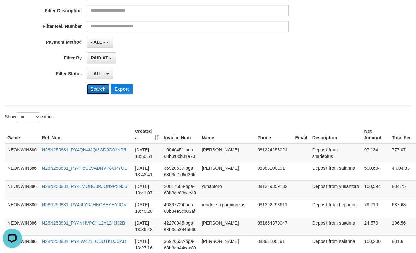
click at [99, 91] on button "Search" at bounding box center [98, 89] width 23 height 10
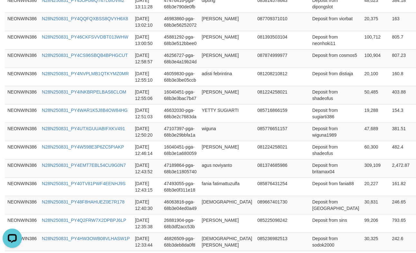
scroll to position [668, 0]
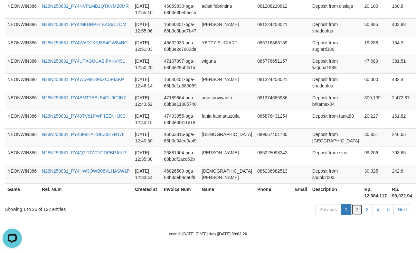
click at [355, 209] on link "2" at bounding box center [356, 209] width 11 height 11
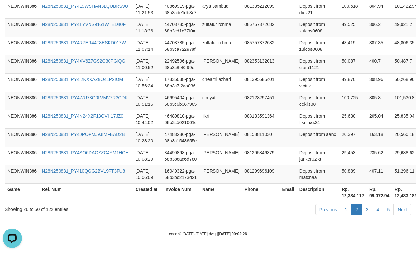
scroll to position [130, 0]
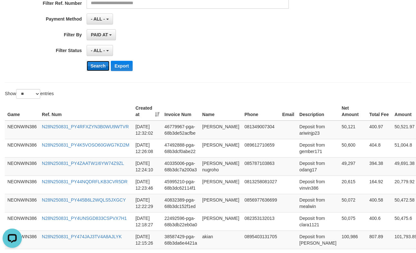
click at [106, 69] on button "Search" at bounding box center [98, 66] width 23 height 10
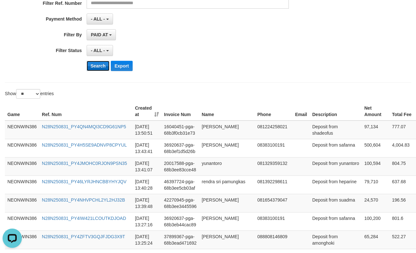
click at [106, 69] on button "Search" at bounding box center [98, 66] width 23 height 10
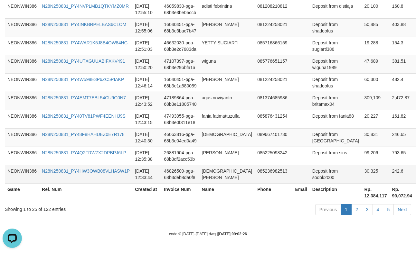
scroll to position [668, 0]
click at [362, 174] on td "30,325" at bounding box center [376, 174] width 28 height 18
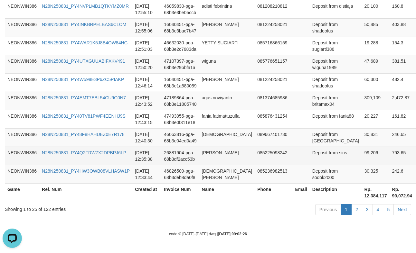
click at [362, 147] on td "99,206" at bounding box center [376, 156] width 28 height 18
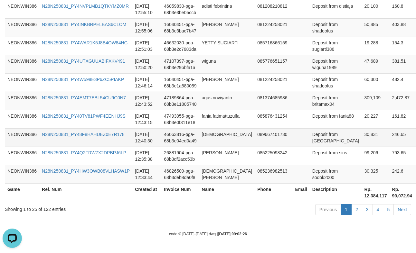
click at [362, 128] on td "30,831" at bounding box center [376, 137] width 28 height 18
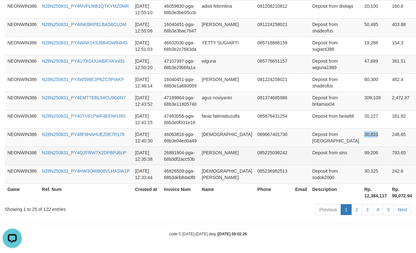
drag, startPoint x: 317, startPoint y: 121, endPoint x: 400, endPoint y: 145, distance: 85.7
click at [362, 128] on td "30,831" at bounding box center [376, 137] width 28 height 18
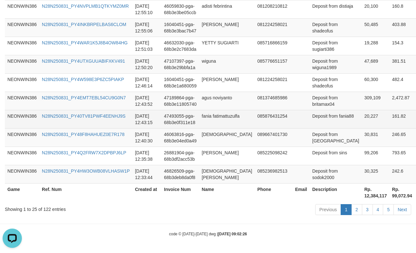
click at [362, 110] on td "20,227" at bounding box center [376, 119] width 28 height 18
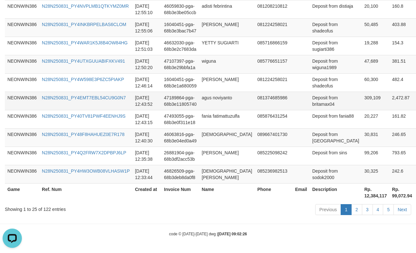
click at [362, 92] on td "309,109" at bounding box center [376, 101] width 28 height 18
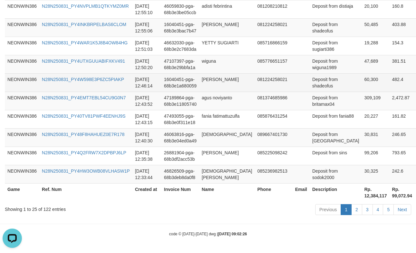
click at [362, 73] on td "60,300" at bounding box center [376, 82] width 28 height 18
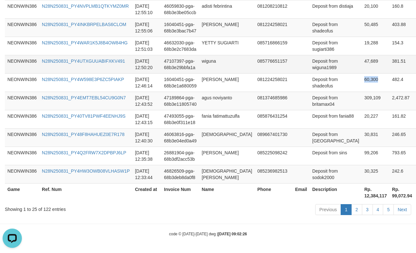
click at [362, 55] on td "47,689" at bounding box center [376, 64] width 28 height 18
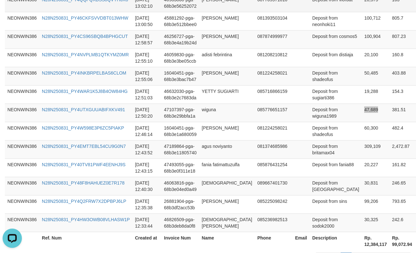
scroll to position [453, 0]
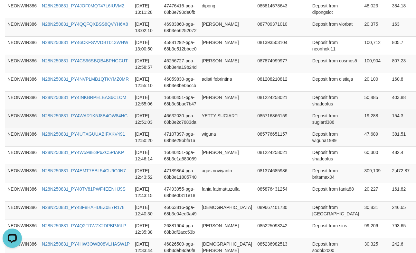
click at [362, 128] on td "19,288" at bounding box center [376, 119] width 28 height 18
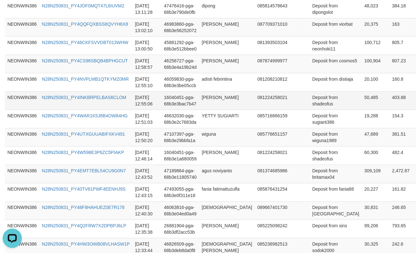
click at [362, 110] on td "50,485" at bounding box center [376, 100] width 28 height 18
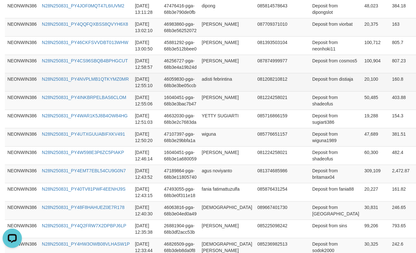
click at [362, 91] on td "20,100" at bounding box center [376, 82] width 28 height 18
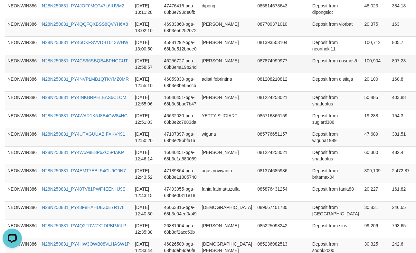
click at [362, 73] on td "100,904" at bounding box center [376, 64] width 28 height 18
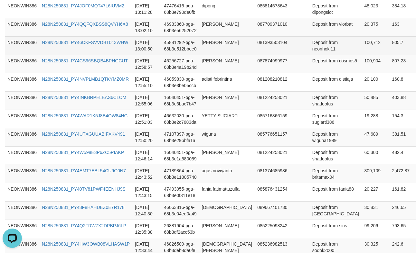
click at [362, 55] on td "100,712" at bounding box center [376, 45] width 28 height 18
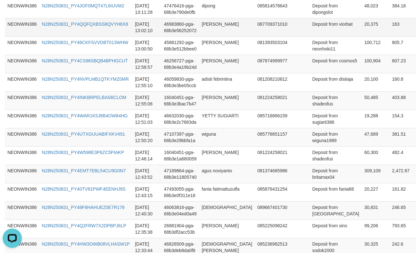
click at [362, 36] on td "20,375" at bounding box center [376, 27] width 28 height 18
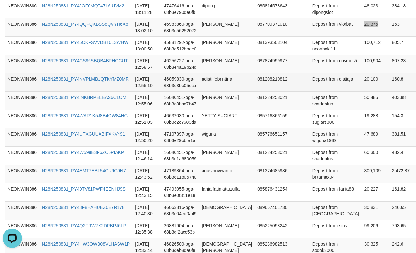
scroll to position [346, 0]
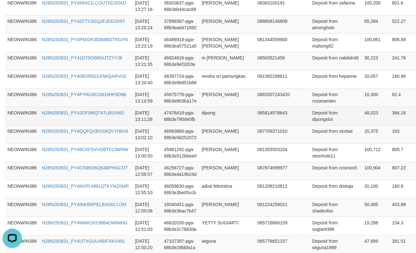
click at [362, 125] on td "48,023" at bounding box center [376, 116] width 28 height 18
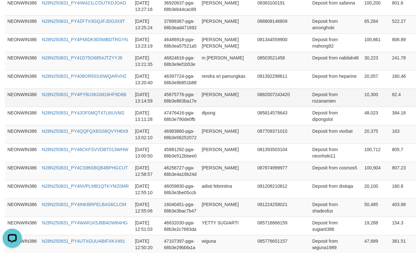
click at [362, 107] on td "10,300" at bounding box center [376, 98] width 28 height 18
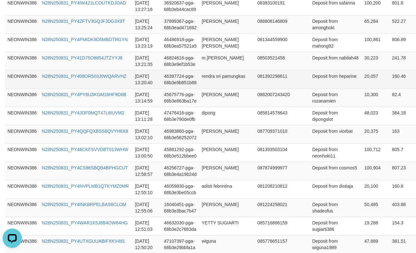
click at [362, 89] on td "20,057" at bounding box center [376, 79] width 28 height 18
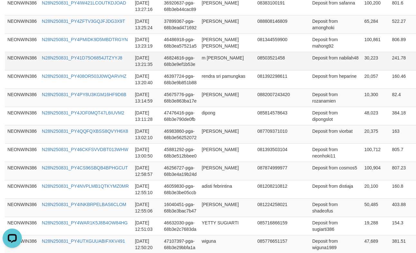
click at [362, 70] on td "30,223" at bounding box center [376, 61] width 28 height 18
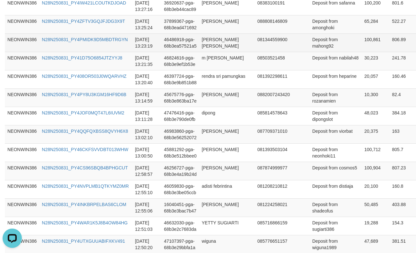
click at [362, 52] on td "100,861" at bounding box center [376, 42] width 28 height 18
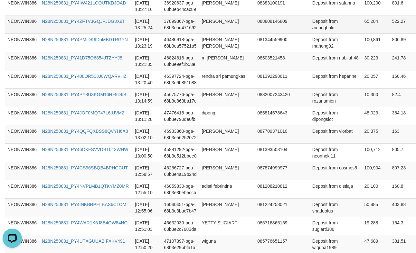
click at [362, 33] on td "65,284" at bounding box center [376, 24] width 28 height 18
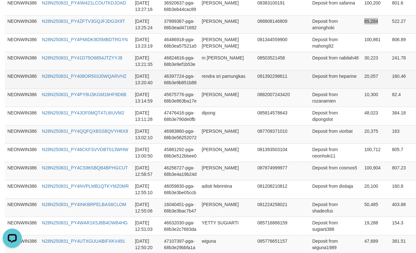
scroll to position [239, 0]
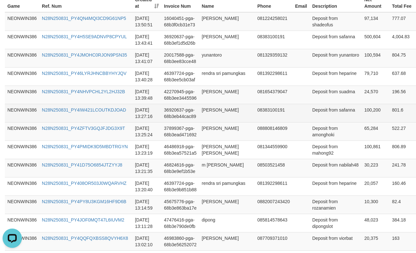
click at [362, 122] on td "100,200" at bounding box center [376, 113] width 28 height 18
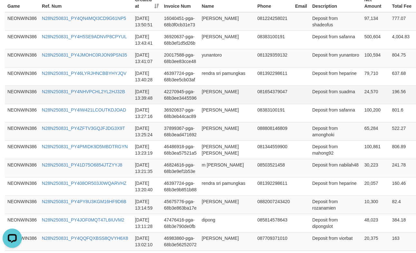
click at [362, 104] on td "24,570" at bounding box center [376, 95] width 28 height 18
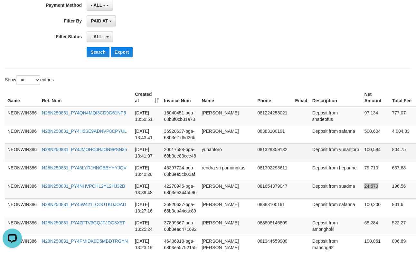
scroll to position [131, 0]
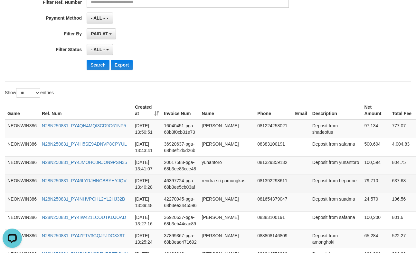
click at [362, 193] on td "79,710" at bounding box center [376, 184] width 28 height 18
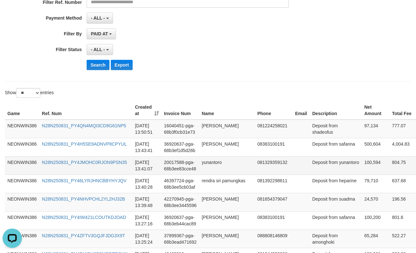
click at [362, 175] on td "100,594" at bounding box center [376, 165] width 28 height 18
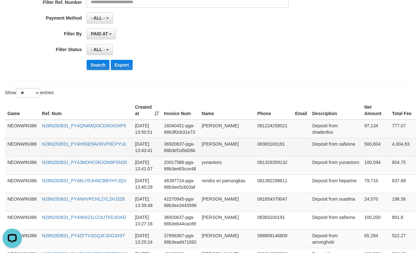
click at [362, 150] on td "500,604" at bounding box center [376, 147] width 28 height 18
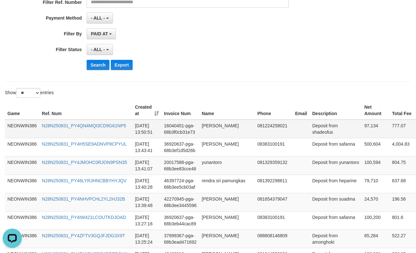
click at [362, 129] on td "97,134" at bounding box center [376, 129] width 28 height 19
click at [200, 135] on td "[PERSON_NAME]" at bounding box center [227, 129] width 56 height 19
click at [207, 133] on td "[PERSON_NAME]" at bounding box center [227, 129] width 56 height 19
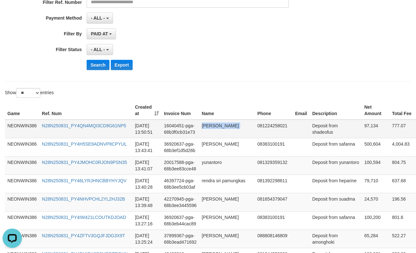
click at [207, 133] on td "[PERSON_NAME]" at bounding box center [227, 129] width 56 height 19
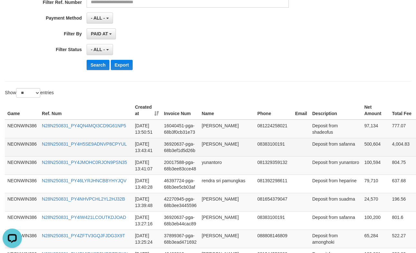
click at [213, 147] on td "[PERSON_NAME]" at bounding box center [227, 147] width 56 height 18
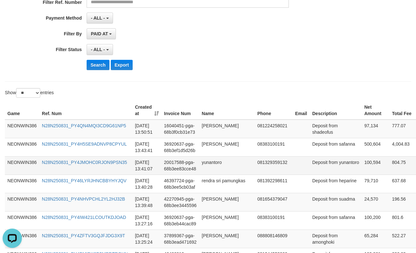
click at [221, 175] on td "yunantoro" at bounding box center [227, 165] width 56 height 18
click at [212, 175] on td "yunantoro" at bounding box center [227, 165] width 56 height 18
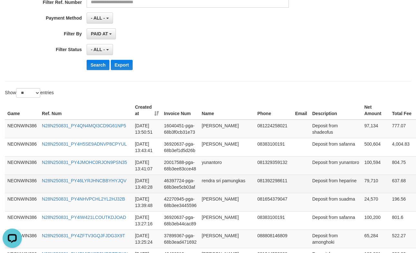
click at [196, 193] on td "46397724-pga-68b3ee5cb03af" at bounding box center [180, 184] width 38 height 18
click at [211, 193] on td "rendra sri pamungkas" at bounding box center [227, 184] width 56 height 18
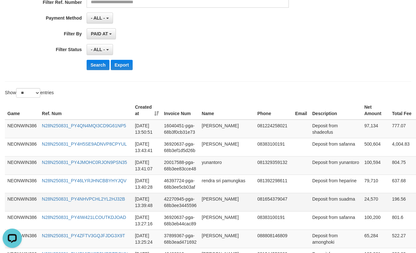
click at [202, 212] on td "[PERSON_NAME]" at bounding box center [227, 202] width 56 height 18
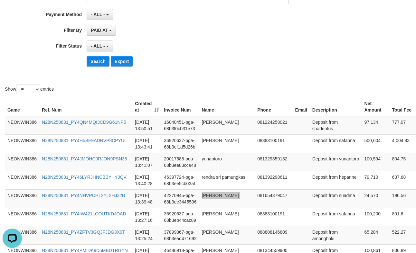
scroll to position [346, 0]
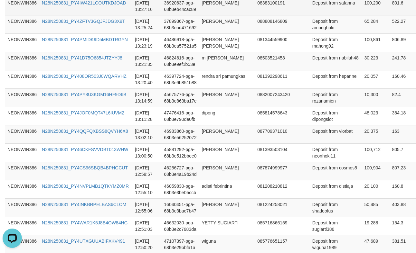
click at [214, 15] on td "[PERSON_NAME]" at bounding box center [227, 6] width 56 height 18
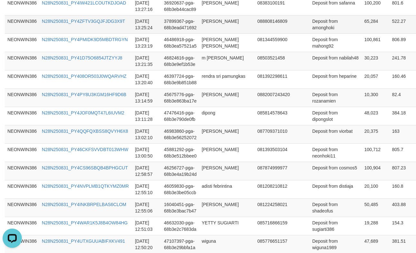
click at [215, 33] on td "[PERSON_NAME]" at bounding box center [227, 24] width 56 height 18
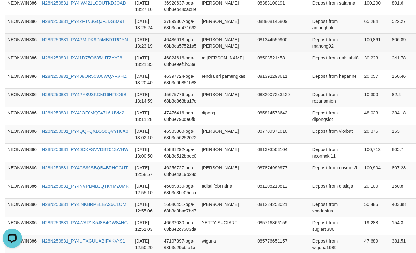
click at [205, 52] on td "[PERSON_NAME] [PERSON_NAME]" at bounding box center [227, 42] width 56 height 18
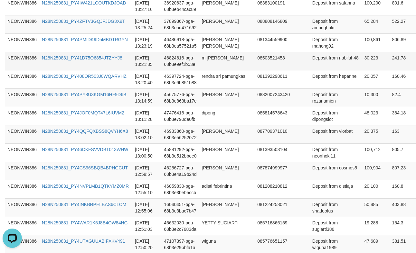
click at [206, 70] on td "m [PERSON_NAME]" at bounding box center [227, 61] width 56 height 18
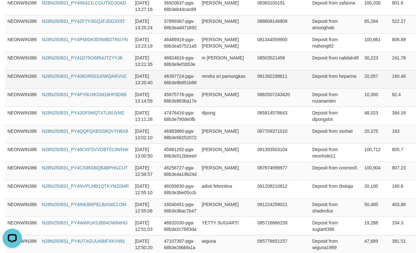
click at [216, 89] on td "rendra sri pamungkas" at bounding box center [227, 79] width 56 height 18
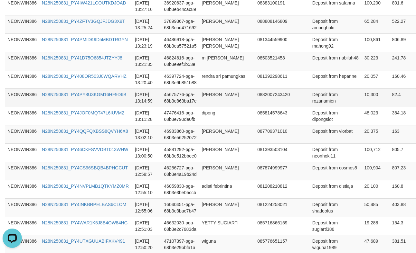
click at [216, 107] on td "[PERSON_NAME]" at bounding box center [227, 98] width 56 height 18
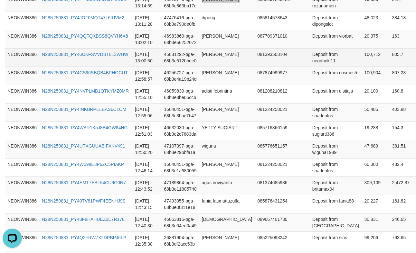
scroll to position [453, 0]
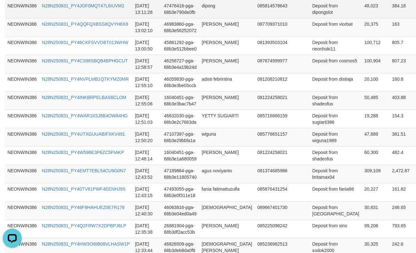
click at [202, 18] on td "dipong" at bounding box center [227, 9] width 56 height 18
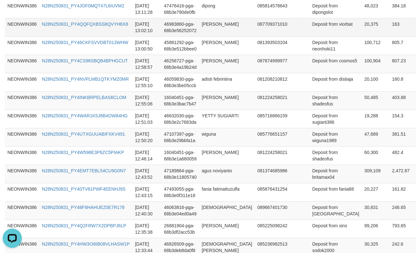
click at [216, 36] on td "[PERSON_NAME]" at bounding box center [227, 27] width 56 height 18
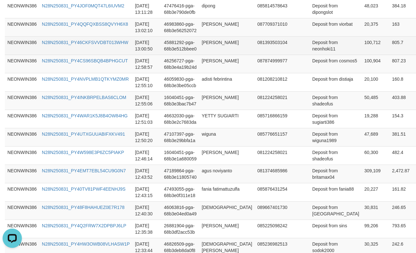
click at [212, 55] on td "[PERSON_NAME]" at bounding box center [227, 45] width 56 height 18
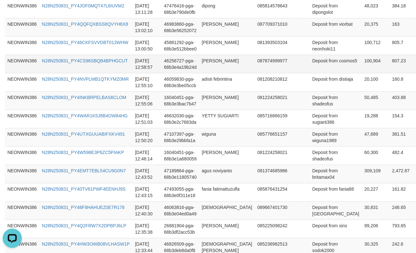
click at [207, 73] on td "[PERSON_NAME]" at bounding box center [227, 64] width 56 height 18
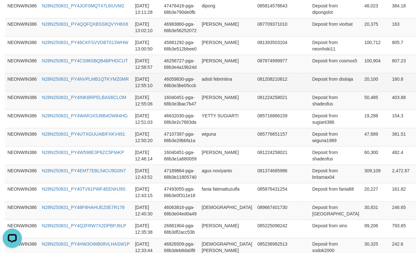
click at [205, 91] on td "adisti febrintina" at bounding box center [227, 82] width 56 height 18
drag, startPoint x: 205, startPoint y: 178, endPoint x: 414, endPoint y: 196, distance: 210.0
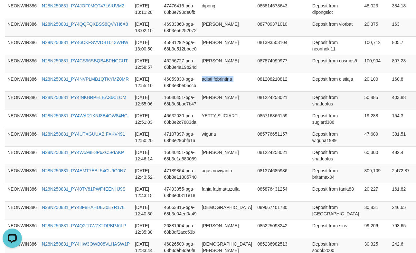
click at [205, 91] on td "adisti febrintina" at bounding box center [227, 82] width 56 height 18
click at [203, 110] on td "[PERSON_NAME]" at bounding box center [227, 100] width 56 height 18
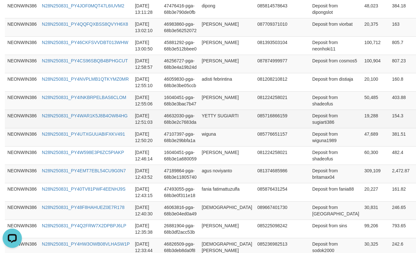
click at [199, 128] on td "YETTY SUGIARTI" at bounding box center [227, 119] width 56 height 18
click at [206, 128] on td "YETTY SUGIARTI" at bounding box center [227, 119] width 56 height 18
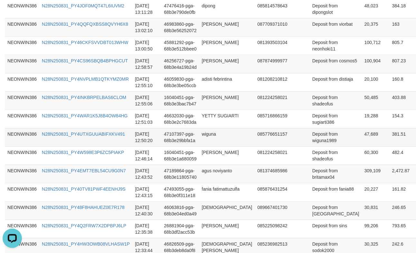
click at [203, 146] on td "wiguna" at bounding box center [227, 137] width 56 height 18
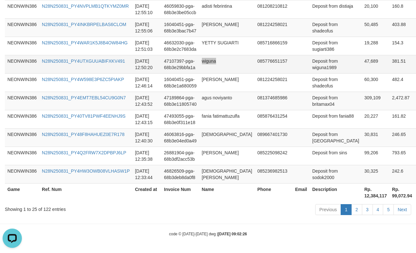
scroll to position [561, 0]
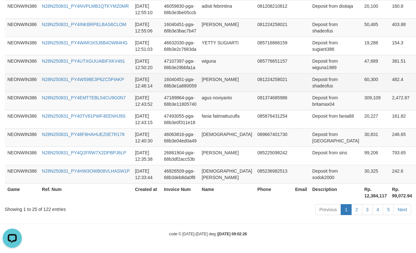
click at [209, 92] on td "[PERSON_NAME]" at bounding box center [227, 82] width 56 height 18
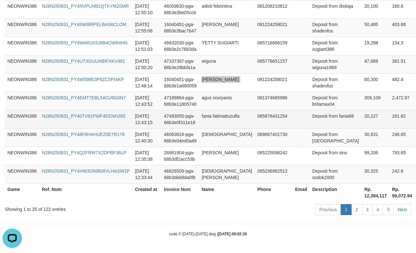
scroll to position [668, 0]
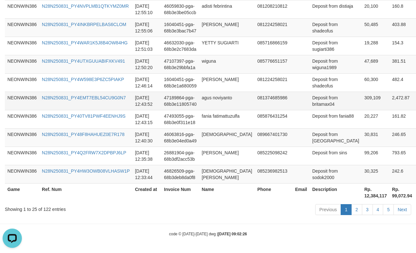
click at [199, 92] on td "agus noviyanto" at bounding box center [227, 101] width 56 height 18
click at [210, 92] on td "agus noviyanto" at bounding box center [227, 101] width 56 height 18
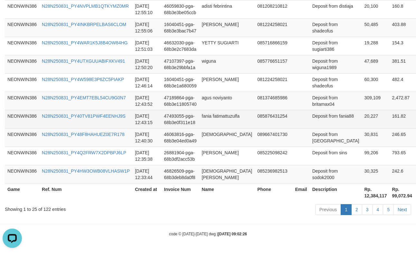
click at [217, 110] on td "fania fatimattuzulfa" at bounding box center [227, 119] width 56 height 18
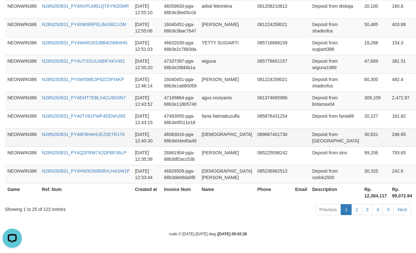
click at [210, 128] on td "[DEMOGRAPHIC_DATA]" at bounding box center [227, 137] width 56 height 18
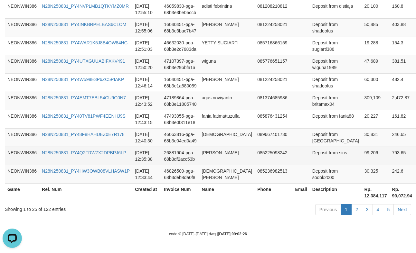
click at [208, 147] on td "[PERSON_NAME]" at bounding box center [227, 156] width 56 height 18
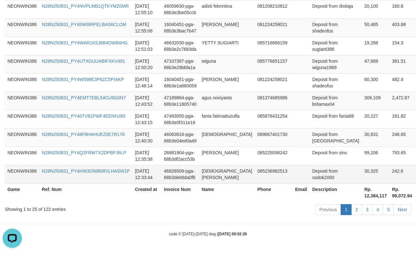
click at [221, 167] on td "[DEMOGRAPHIC_DATA][PERSON_NAME]" at bounding box center [227, 174] width 56 height 18
click at [310, 180] on td "Deposit from sodok2000" at bounding box center [336, 174] width 52 height 18
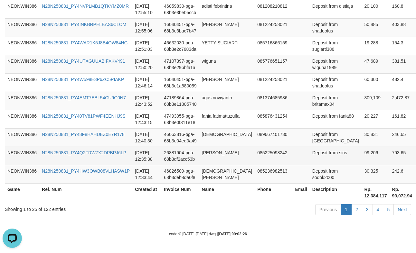
drag, startPoint x: 299, startPoint y: 150, endPoint x: 306, endPoint y: 154, distance: 6.9
click at [310, 150] on td "Deposit from sins" at bounding box center [336, 156] width 52 height 18
click at [310, 152] on td "Deposit from sins" at bounding box center [336, 156] width 52 height 18
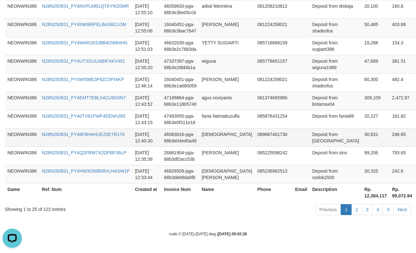
click at [310, 133] on td "Deposit from [GEOGRAPHIC_DATA]" at bounding box center [336, 137] width 52 height 18
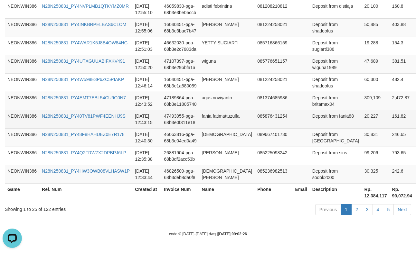
click at [310, 111] on td "Deposit from fania88" at bounding box center [336, 119] width 52 height 18
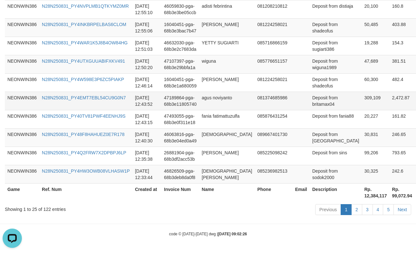
click at [310, 92] on td "Deposit from britamax04" at bounding box center [336, 101] width 52 height 18
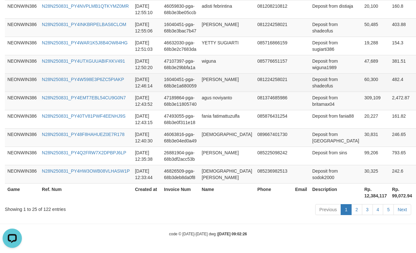
click at [310, 73] on td "Deposit from shadeofus" at bounding box center [336, 82] width 52 height 18
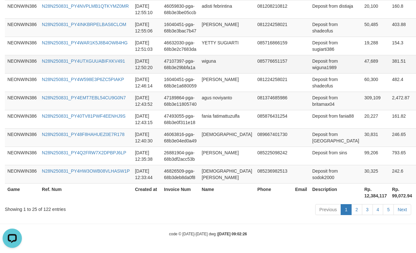
click at [310, 55] on td "Deposit from wiguna1989" at bounding box center [336, 64] width 52 height 18
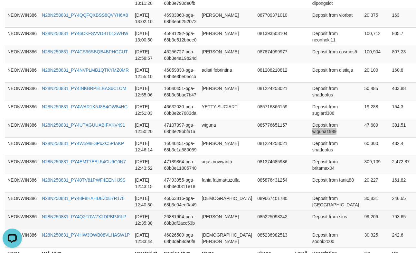
scroll to position [453, 0]
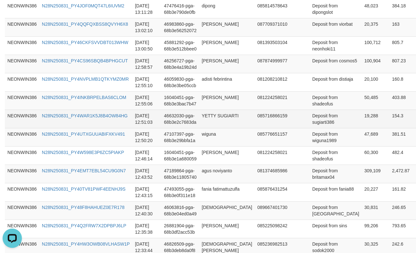
click at [310, 128] on td "Deposit from sugiarti386" at bounding box center [336, 119] width 52 height 18
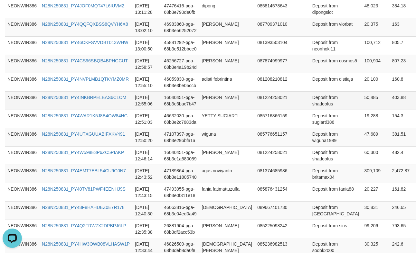
click at [310, 110] on td "Deposit from shadeofus" at bounding box center [336, 100] width 52 height 18
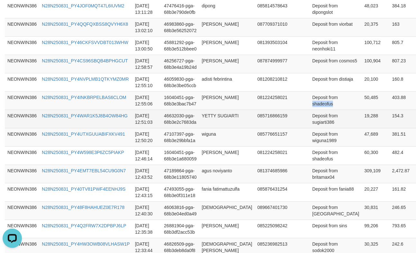
drag, startPoint x: 292, startPoint y: 205, endPoint x: 341, endPoint y: 209, distance: 49.1
click at [310, 110] on td "Deposit from shadeofus" at bounding box center [336, 100] width 52 height 18
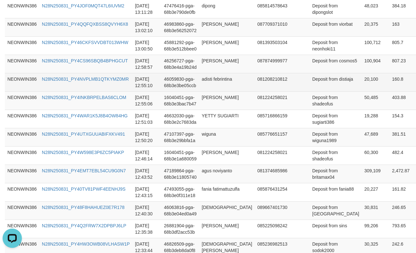
click at [310, 91] on td "Deposit from distiaja" at bounding box center [336, 82] width 52 height 18
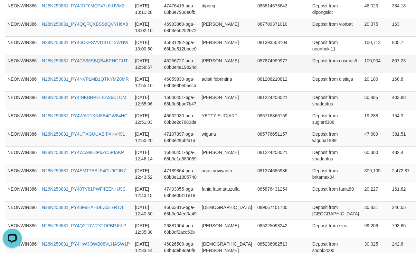
click at [310, 73] on td "Deposit from cosmos5" at bounding box center [336, 64] width 52 height 18
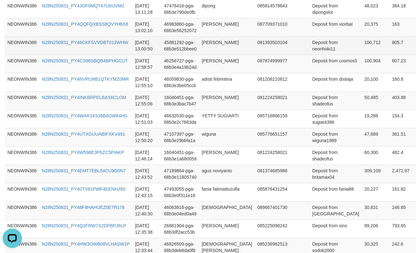
click at [310, 55] on td "Deposit from neonhoki11" at bounding box center [336, 45] width 52 height 18
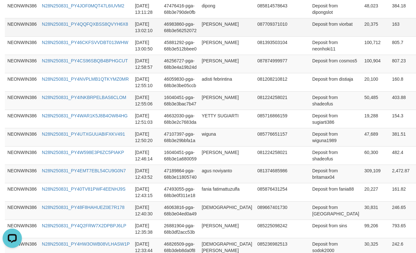
click at [310, 36] on td "Deposit from viorbat" at bounding box center [336, 27] width 52 height 18
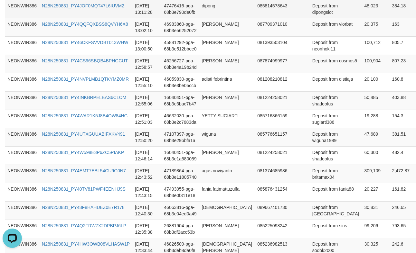
click at [310, 18] on td "Deposit from dipongslot" at bounding box center [336, 9] width 52 height 18
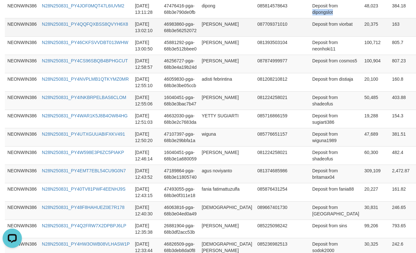
drag, startPoint x: 301, startPoint y: 90, endPoint x: 406, endPoint y: 107, distance: 105.7
click at [310, 18] on td "Deposit from dipongslot" at bounding box center [336, 9] width 52 height 18
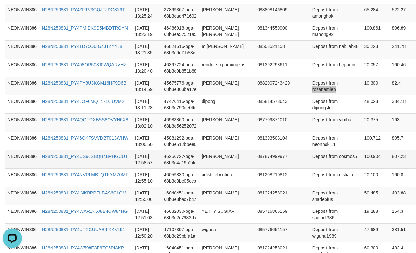
scroll to position [346, 0]
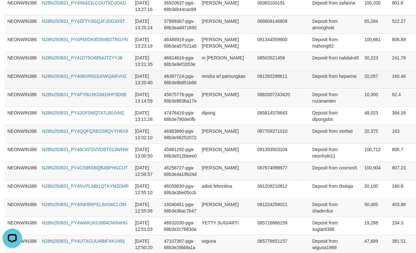
click at [310, 89] on td "Deposit from heparine" at bounding box center [336, 79] width 52 height 18
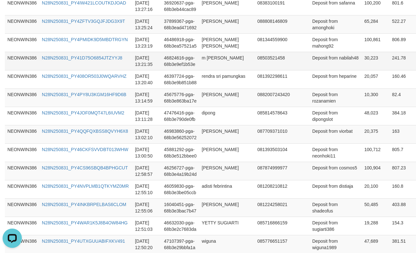
click at [310, 70] on td "Deposit from nabilah48" at bounding box center [336, 61] width 52 height 18
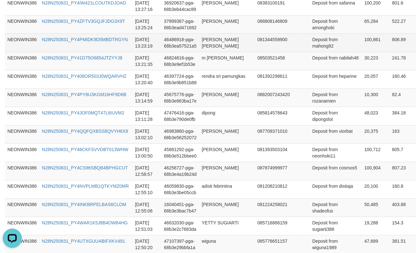
click at [310, 52] on td "Deposit from mahong92" at bounding box center [336, 42] width 52 height 18
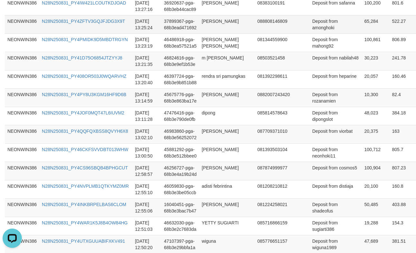
click at [310, 33] on td "Deposit from amonghoki" at bounding box center [336, 24] width 52 height 18
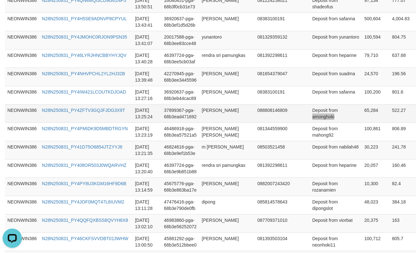
scroll to position [239, 0]
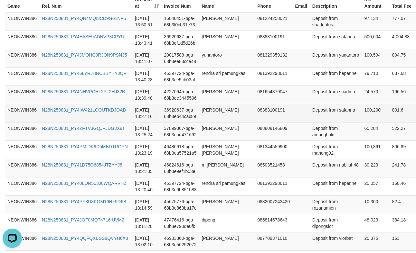
click at [310, 122] on td "Deposit from safanna" at bounding box center [336, 113] width 52 height 18
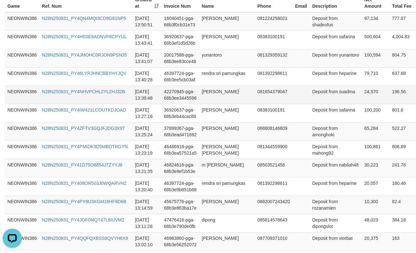
click at [310, 104] on td "Deposit from suadma" at bounding box center [336, 95] width 52 height 18
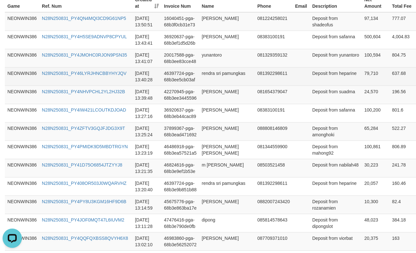
click at [310, 86] on td "Deposit from heparine" at bounding box center [336, 76] width 52 height 18
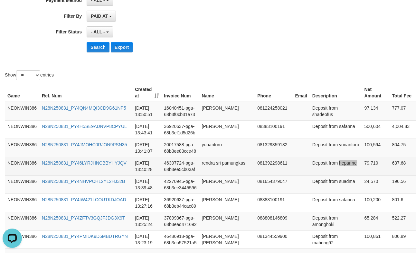
scroll to position [131, 0]
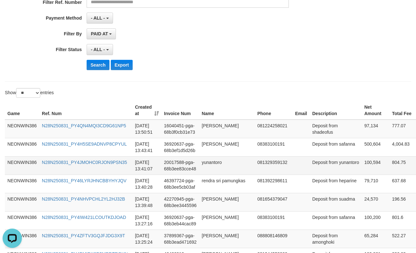
click at [310, 175] on td "Deposit from yunantoro" at bounding box center [336, 165] width 52 height 18
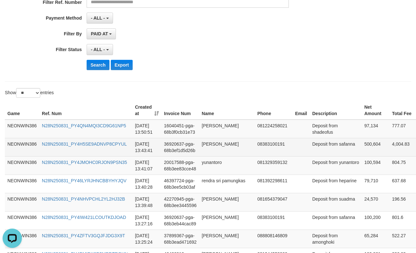
click at [310, 156] on td "Deposit from safanna" at bounding box center [336, 147] width 52 height 18
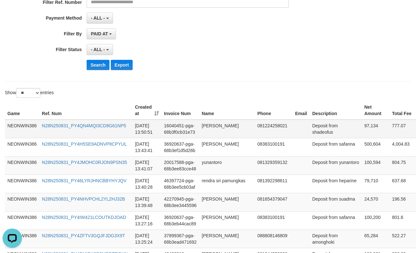
click at [310, 137] on td "Deposit from shadeofus" at bounding box center [336, 129] width 52 height 19
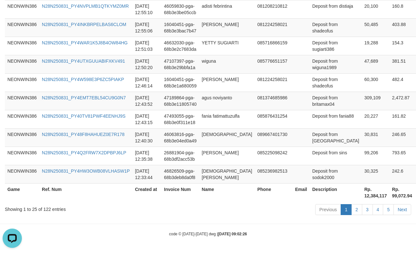
scroll to position [668, 0]
click at [362, 199] on th "Rp. 12,384,117" at bounding box center [376, 192] width 28 height 18
